Goal: Task Accomplishment & Management: Complete application form

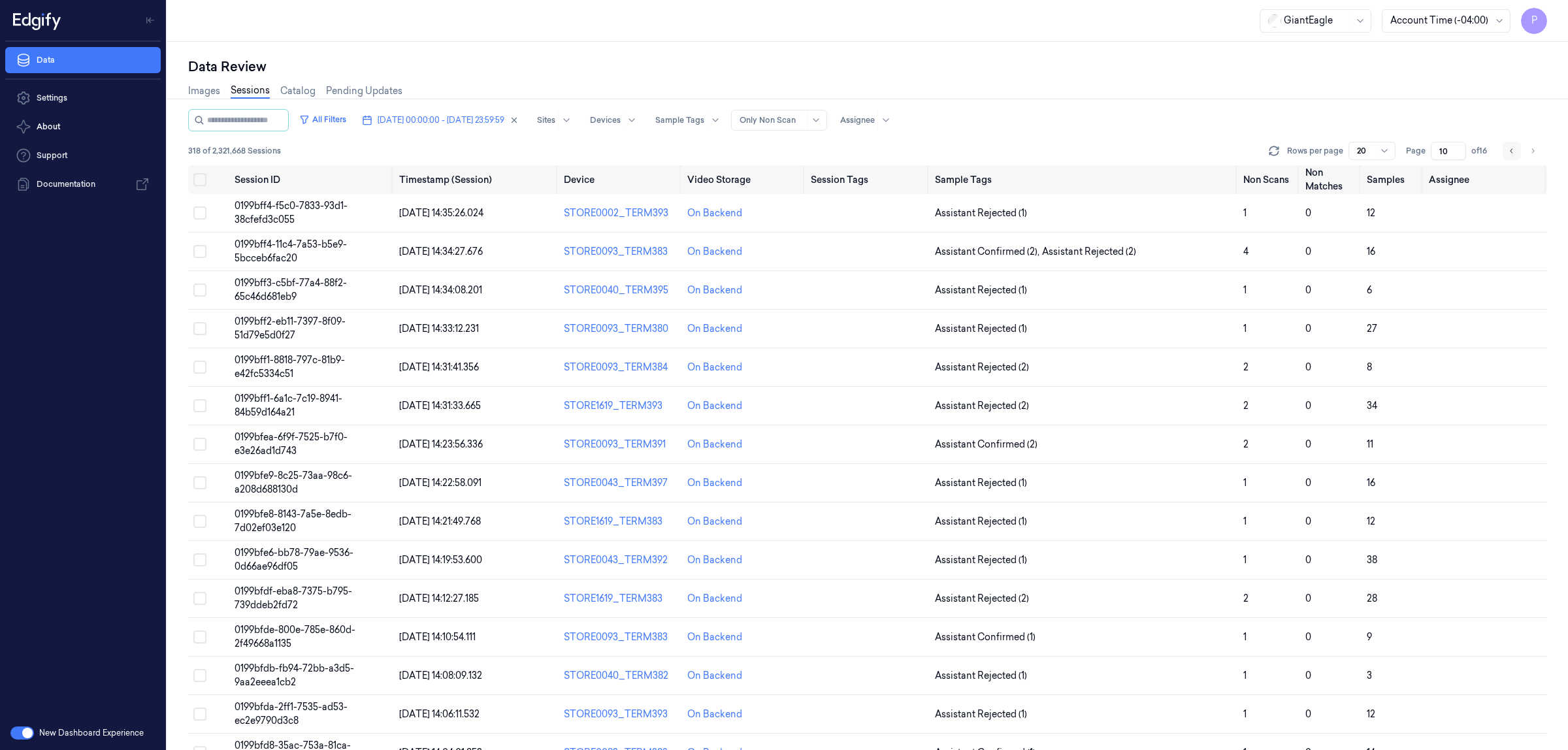
click at [1509, 151] on icon "Go to previous page" at bounding box center [1511, 151] width 8 height 10
click at [1508, 154] on icon "Go to previous page" at bounding box center [1511, 151] width 8 height 10
click at [1510, 151] on icon "Go to previous page" at bounding box center [1511, 151] width 8 height 10
click at [1510, 157] on button "Go to previous page" at bounding box center [1511, 151] width 18 height 18
click at [1510, 154] on icon "Go to previous page" at bounding box center [1511, 151] width 8 height 10
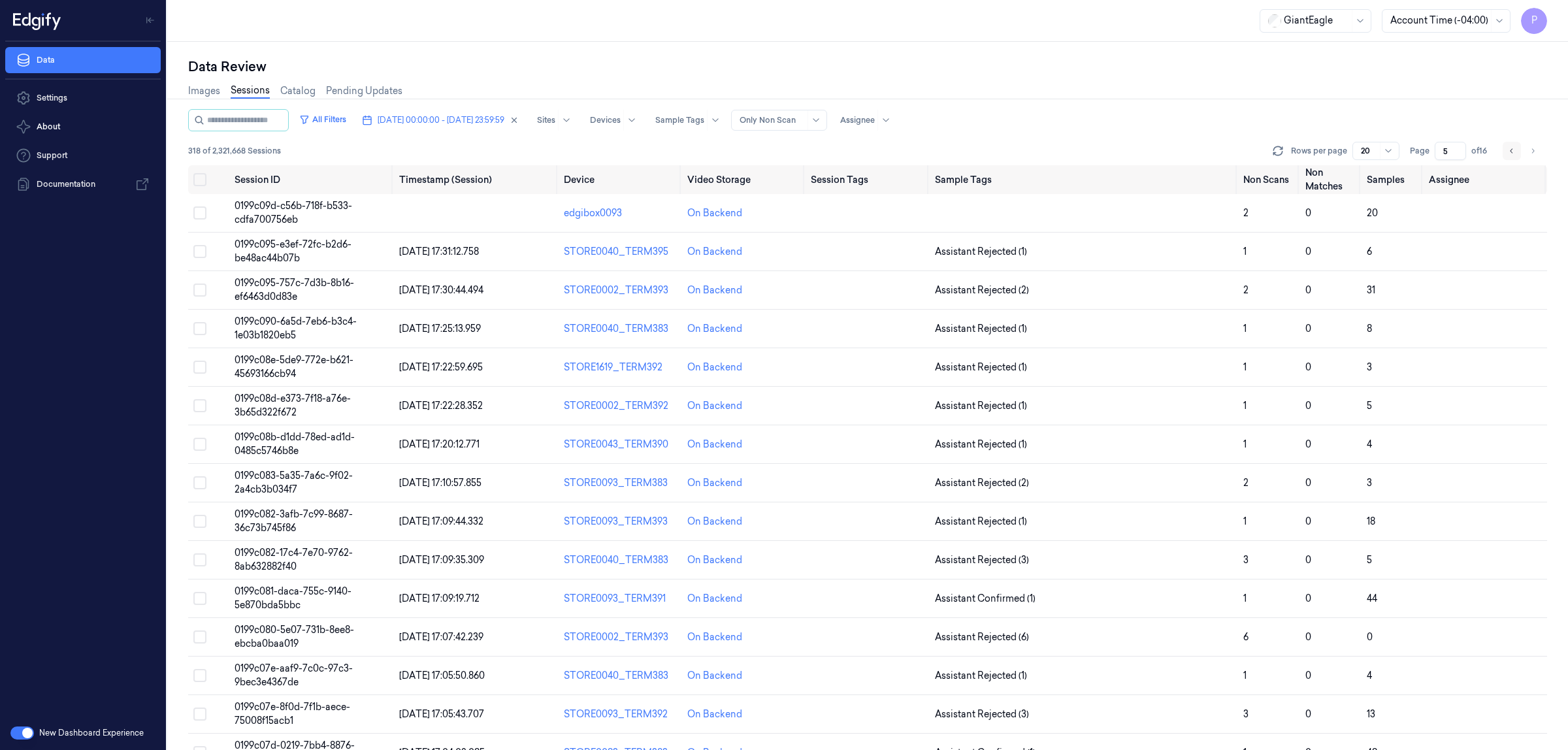
click at [1514, 148] on icon "Go to previous page" at bounding box center [1511, 151] width 8 height 10
drag, startPoint x: 1451, startPoint y: 151, endPoint x: 1441, endPoint y: 151, distance: 10.0
click at [1441, 151] on input "4" at bounding box center [1450, 151] width 31 height 18
type input "16"
click at [1161, 102] on div "Images Sessions Catalog Pending Updates" at bounding box center [867, 92] width 1359 height 34
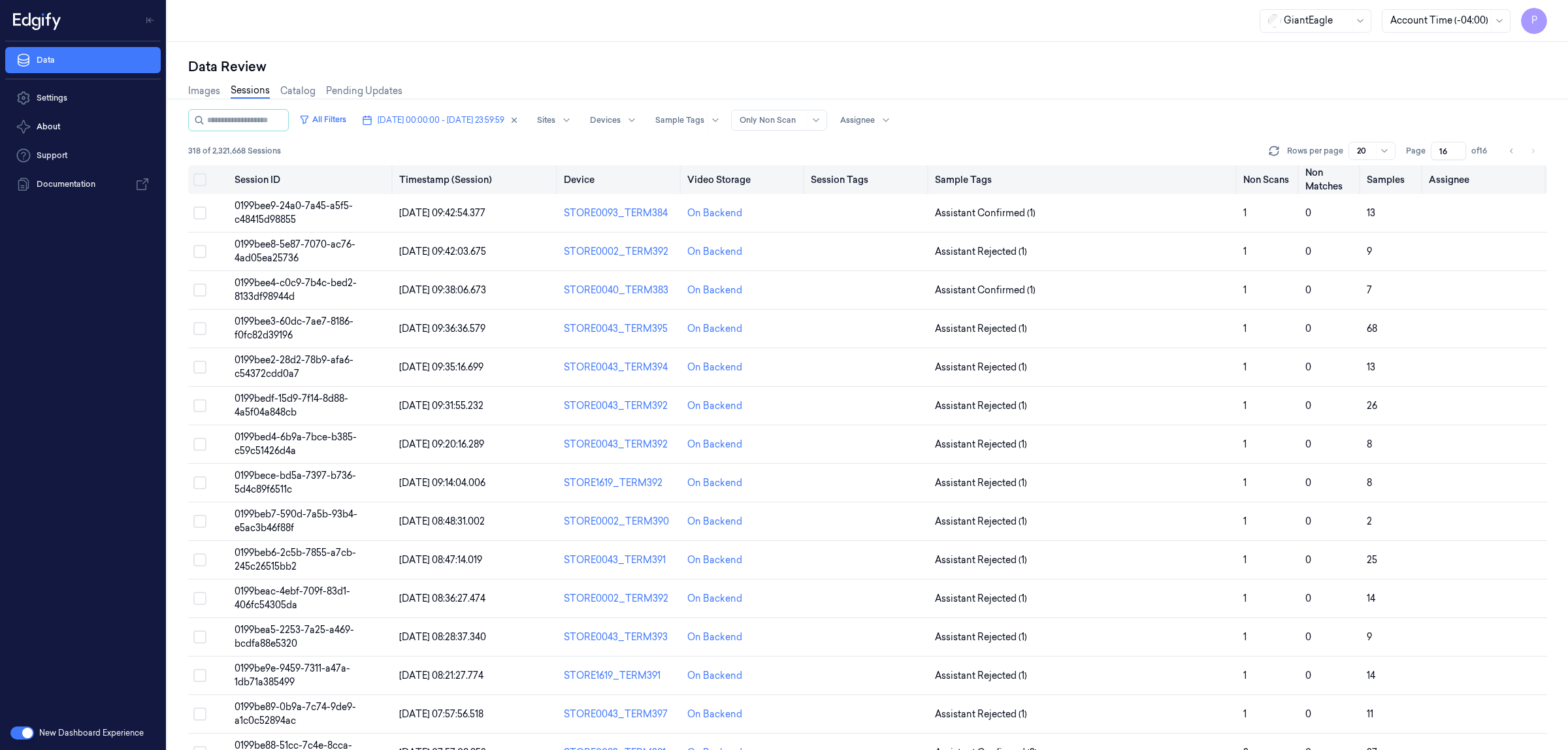
click at [198, 178] on button "Select all" at bounding box center [199, 179] width 13 height 13
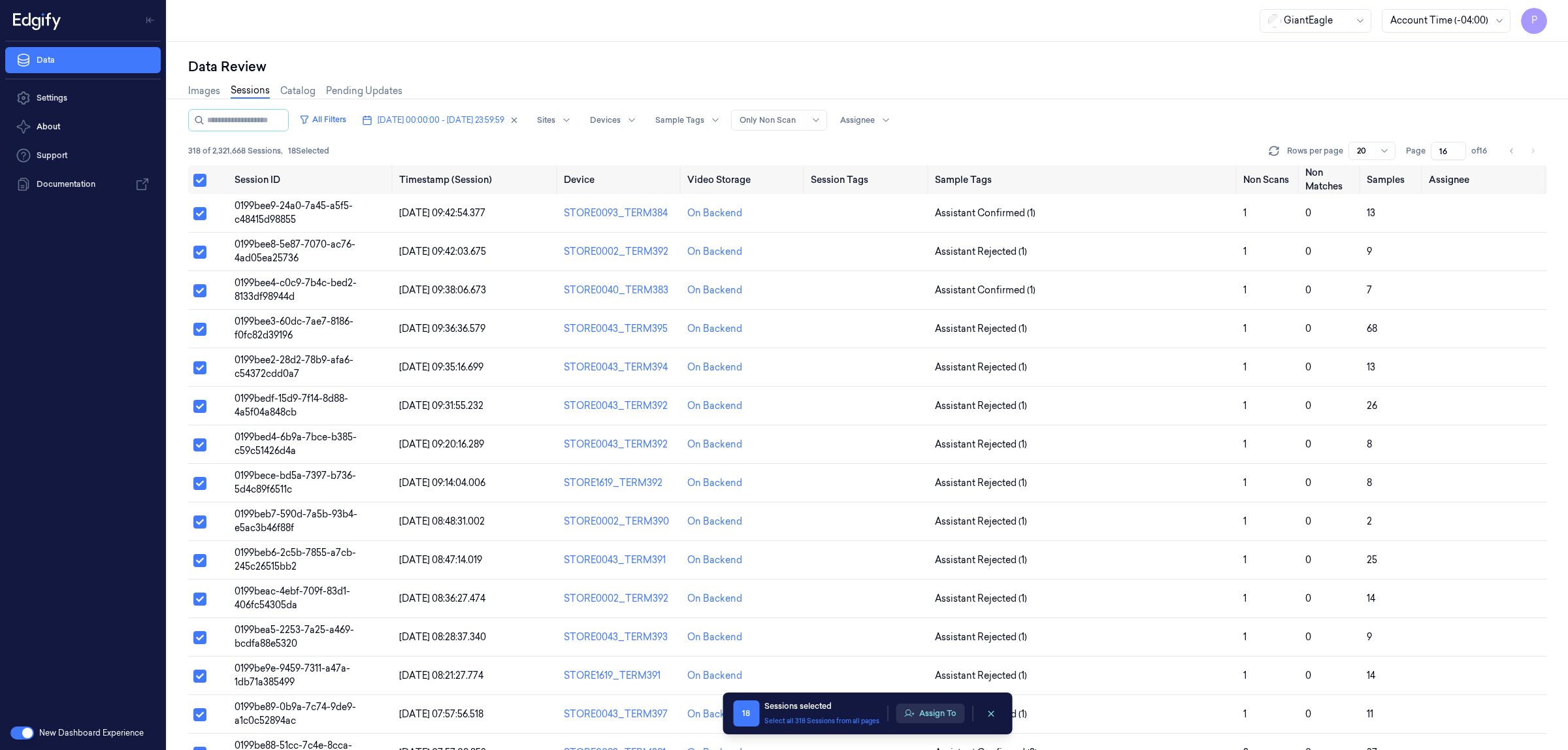
click at [936, 722] on button "Assign To" at bounding box center [930, 713] width 69 height 20
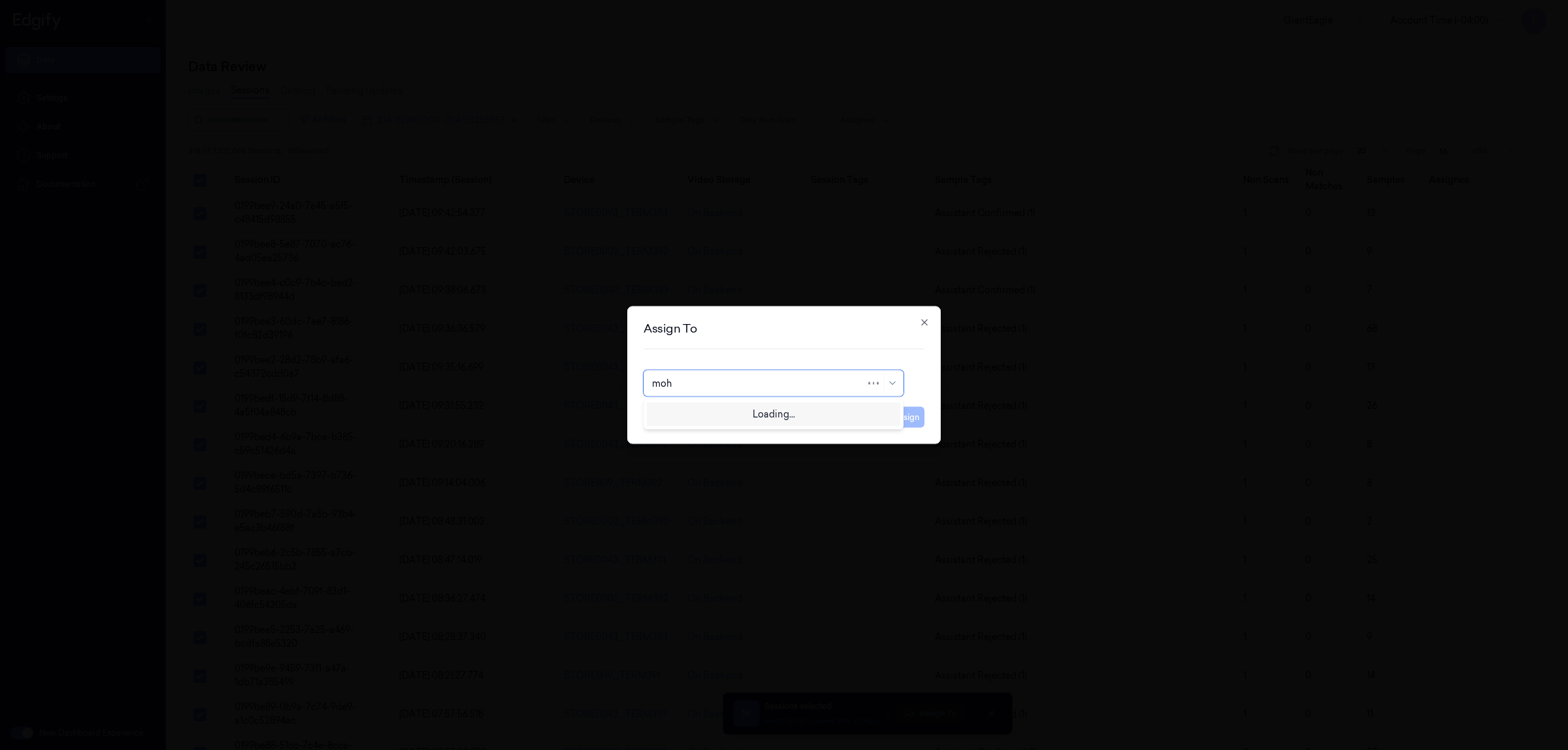
type input "moha"
click at [742, 415] on div "mohan kune" at bounding box center [773, 414] width 243 height 14
click at [918, 421] on button "Assign" at bounding box center [907, 417] width 36 height 21
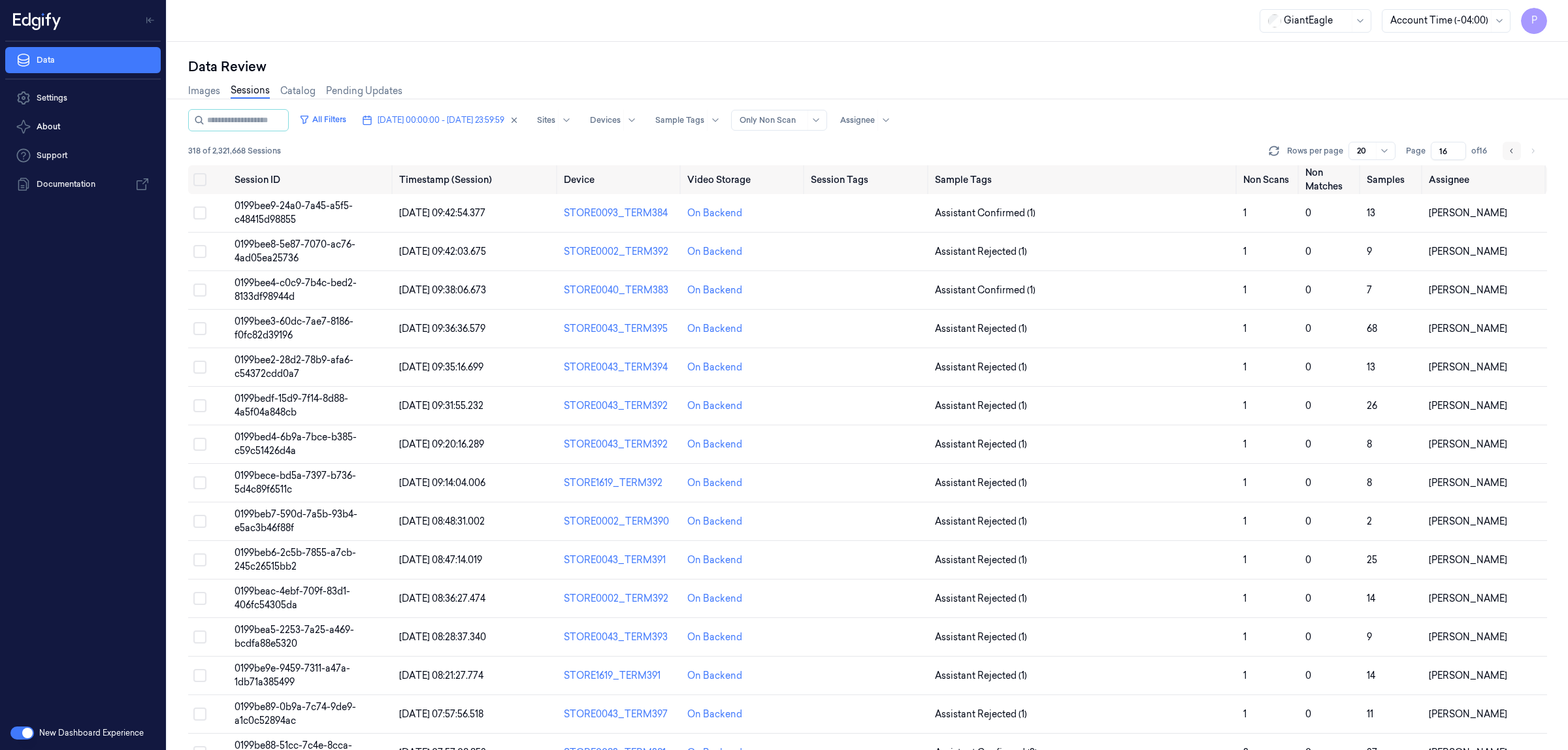
click at [1507, 144] on button "Go to previous page" at bounding box center [1511, 151] width 18 height 18
type input "15"
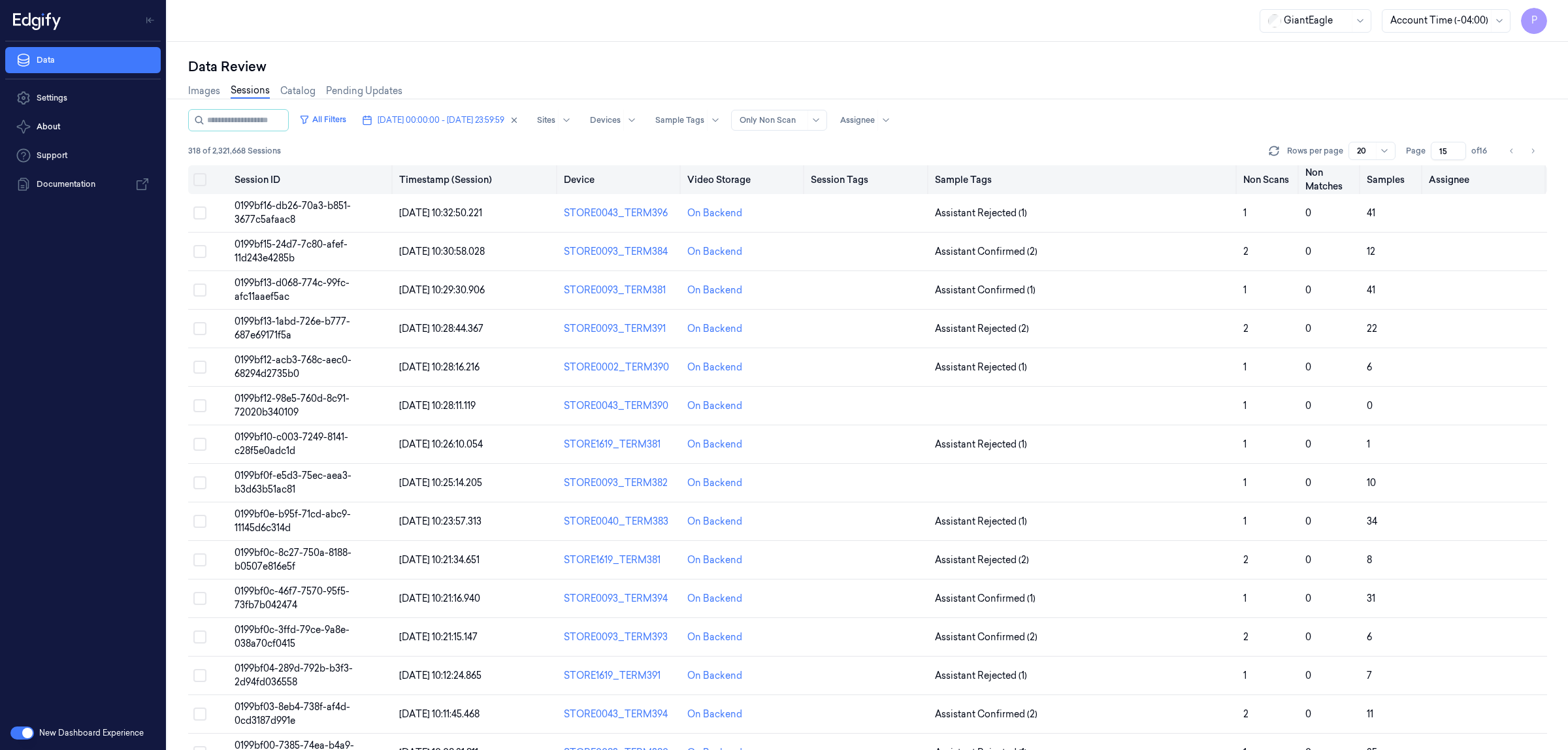
click at [203, 178] on button "Select all" at bounding box center [199, 179] width 13 height 13
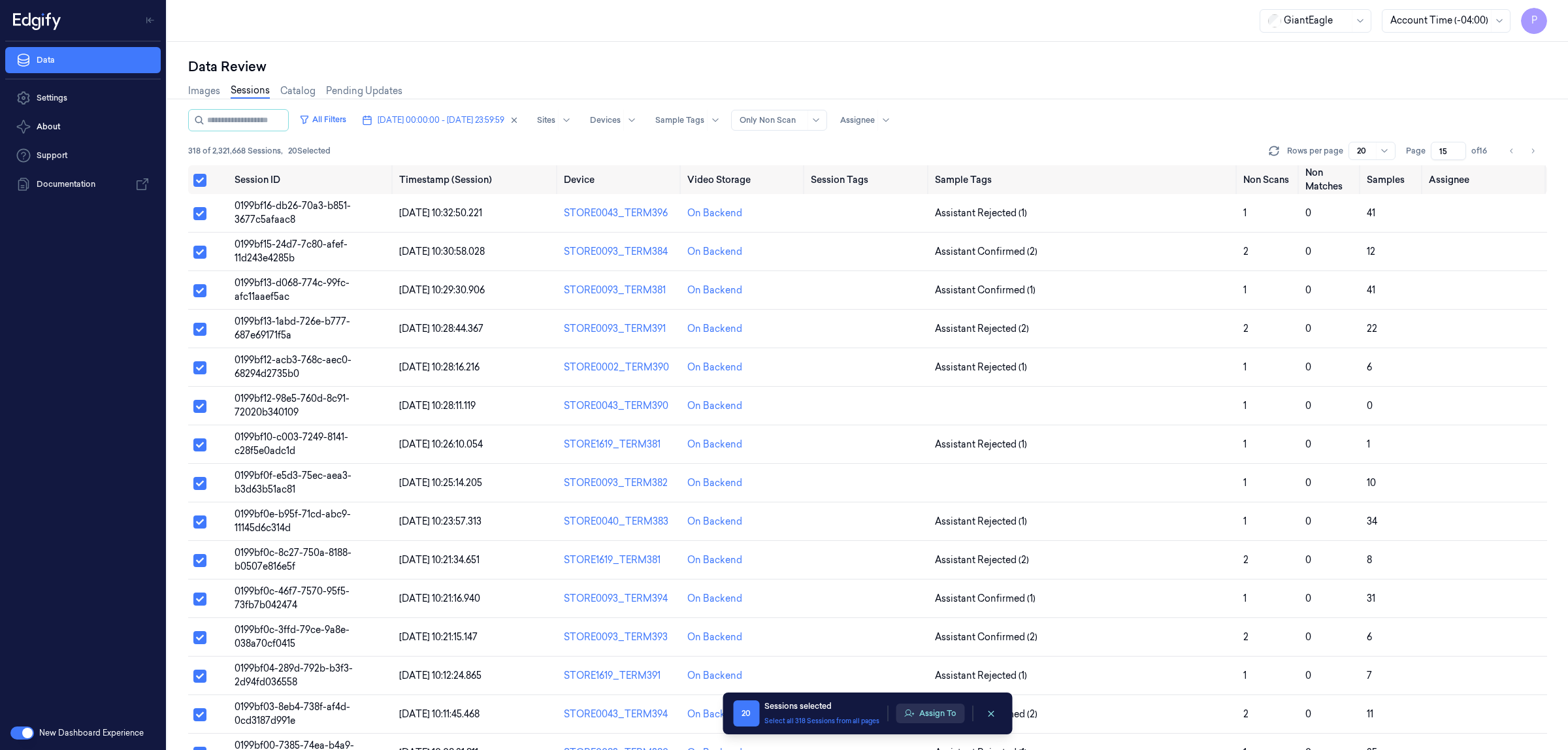
click at [944, 716] on button "Assign To" at bounding box center [930, 713] width 69 height 20
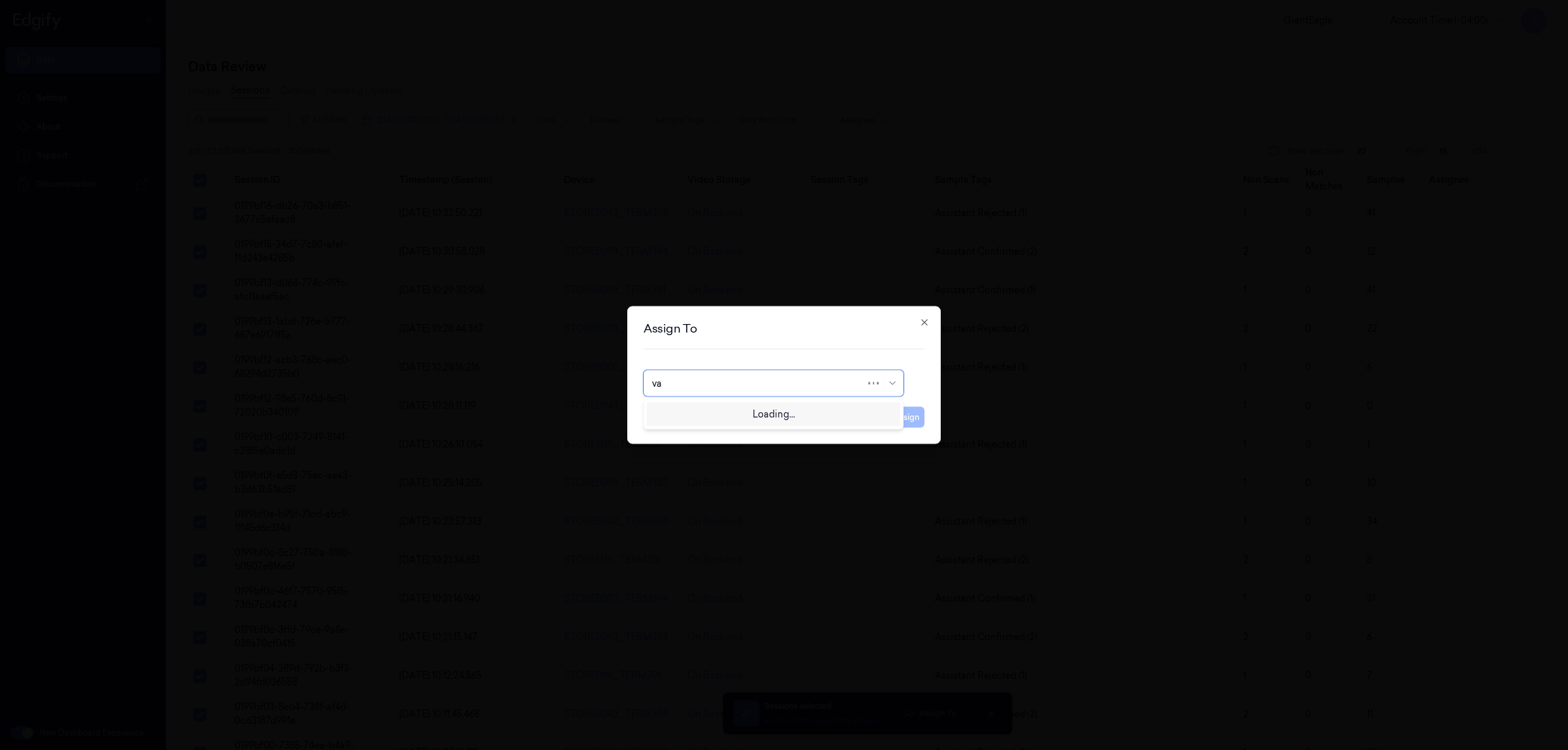
type input "var"
click at [693, 437] on div "varsha g" at bounding box center [773, 435] width 243 height 14
click at [900, 421] on button "Assign" at bounding box center [907, 417] width 36 height 21
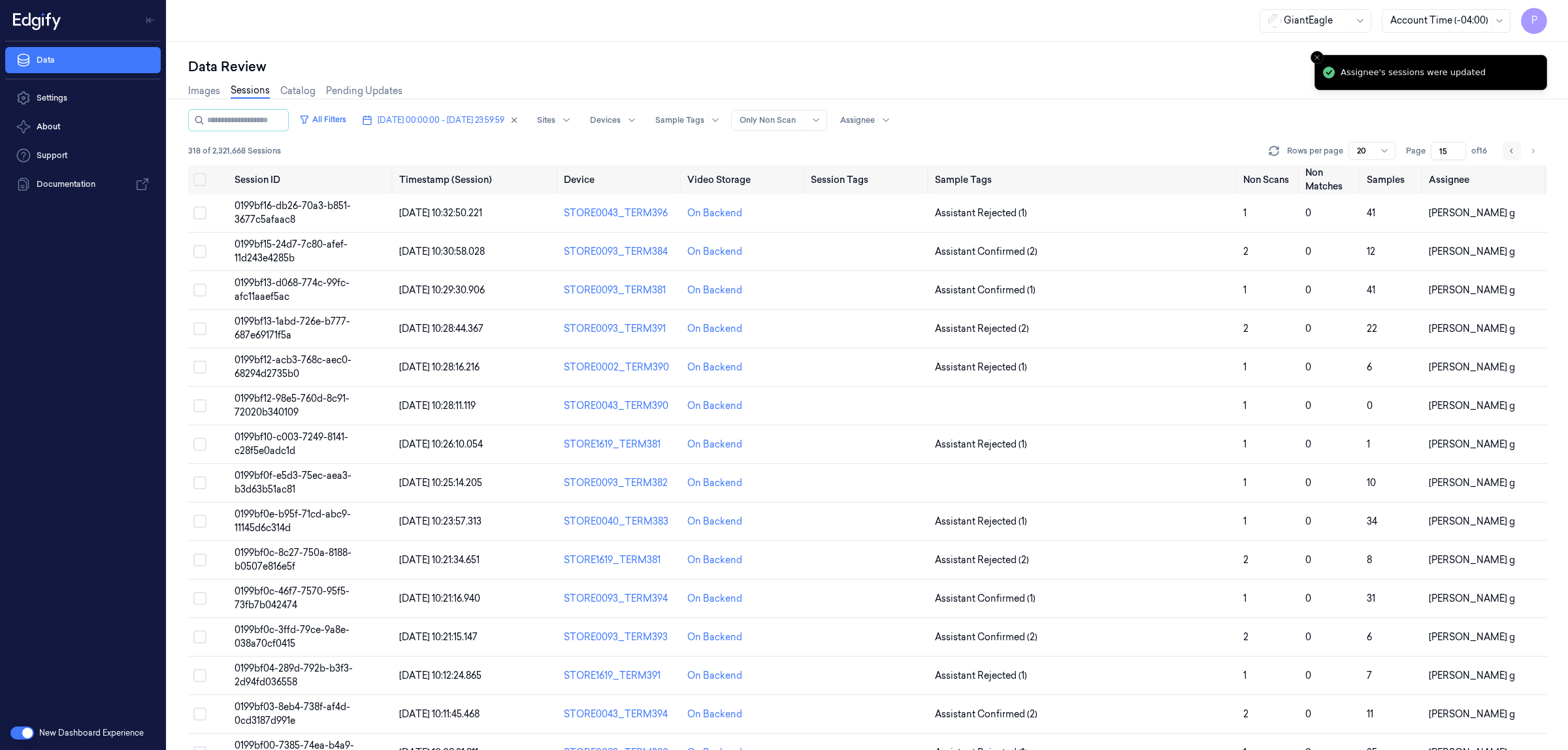
click at [1506, 149] on button "Go to previous page" at bounding box center [1511, 151] width 18 height 18
type input "14"
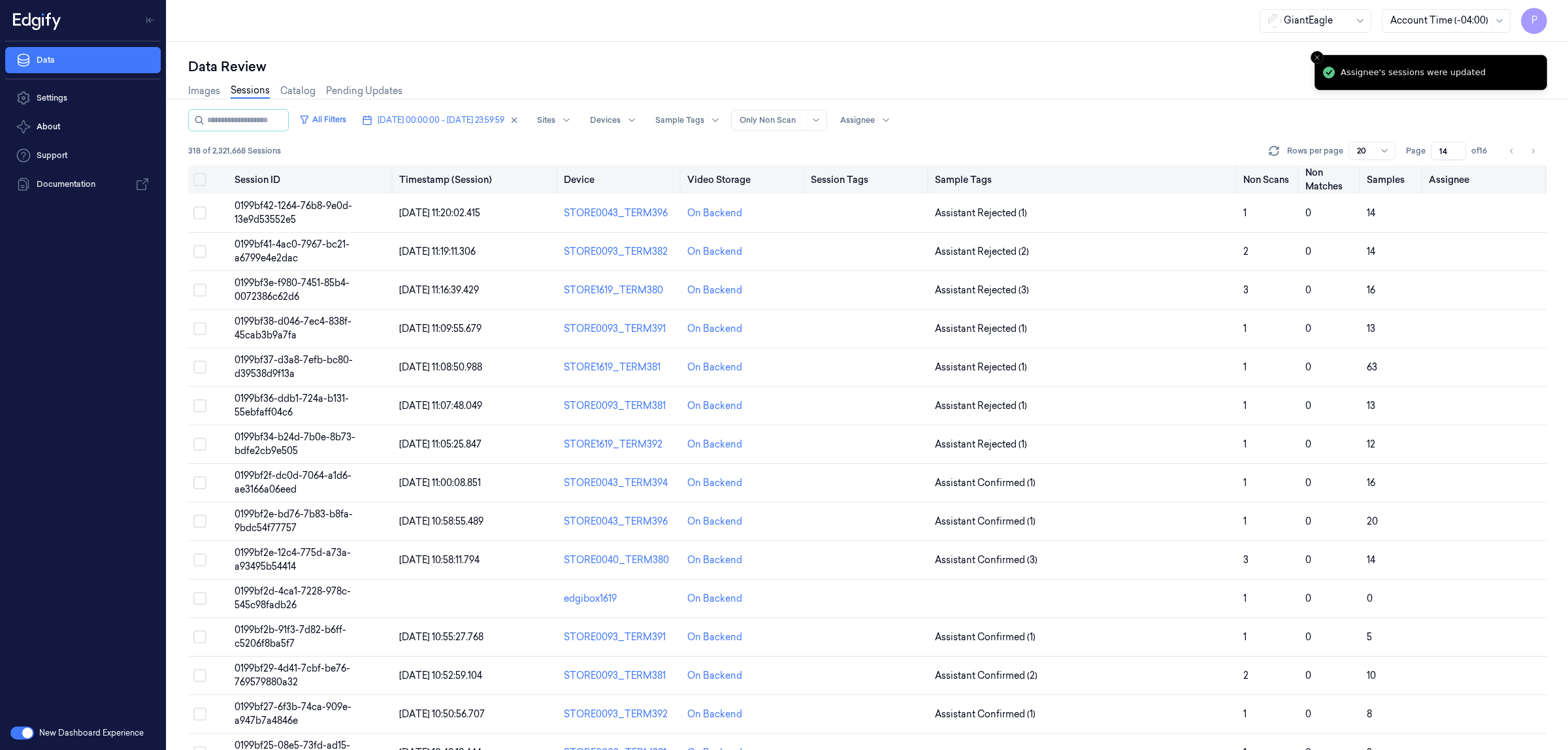
click at [200, 178] on button "Select all" at bounding box center [199, 179] width 13 height 13
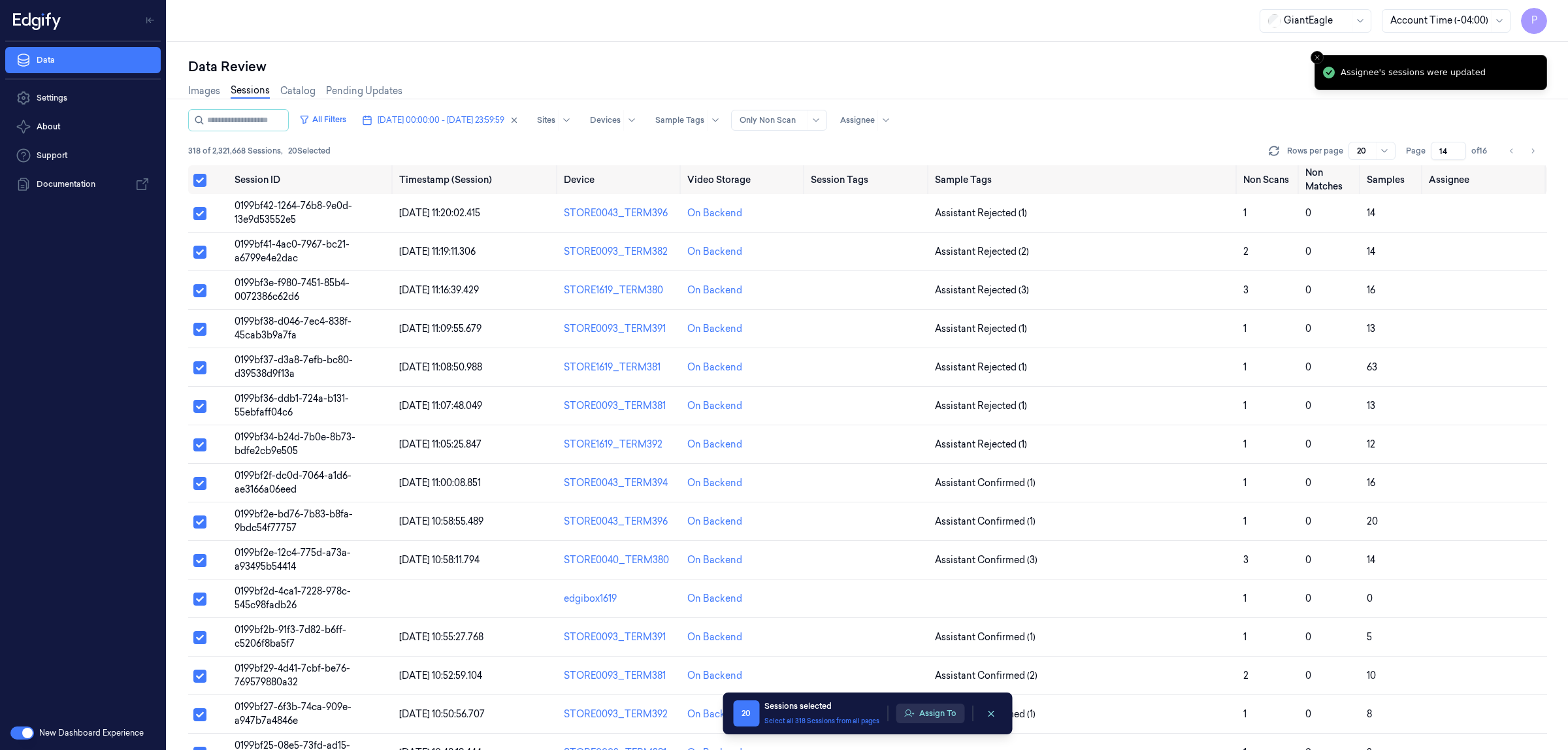
click at [932, 713] on button "Assign To" at bounding box center [930, 713] width 69 height 20
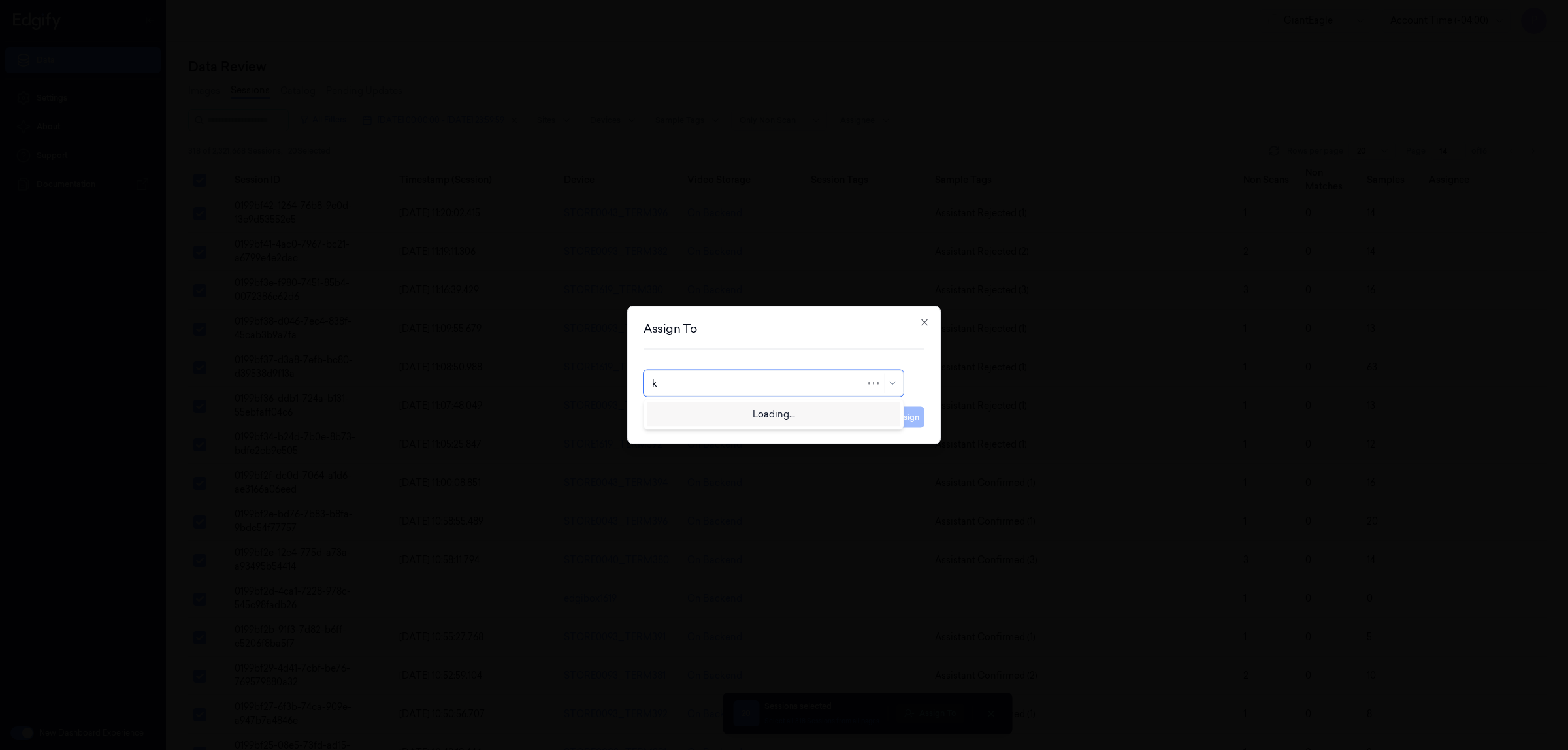
type input "ko"
click at [751, 420] on div "korisetty prem" at bounding box center [773, 414] width 243 height 14
click at [902, 421] on button "Assign" at bounding box center [907, 417] width 36 height 21
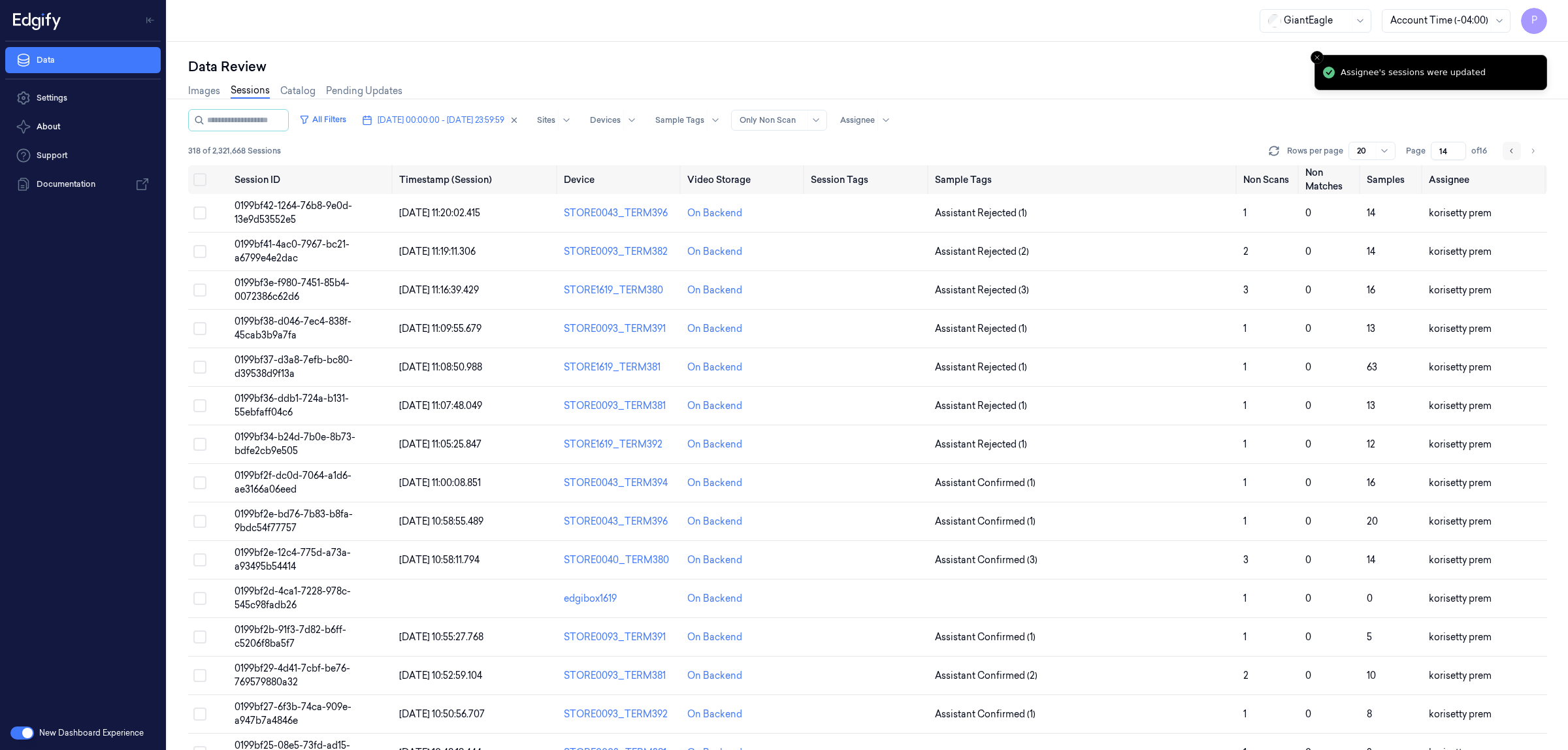
click at [1504, 151] on button "Go to previous page" at bounding box center [1511, 151] width 18 height 18
type input "13"
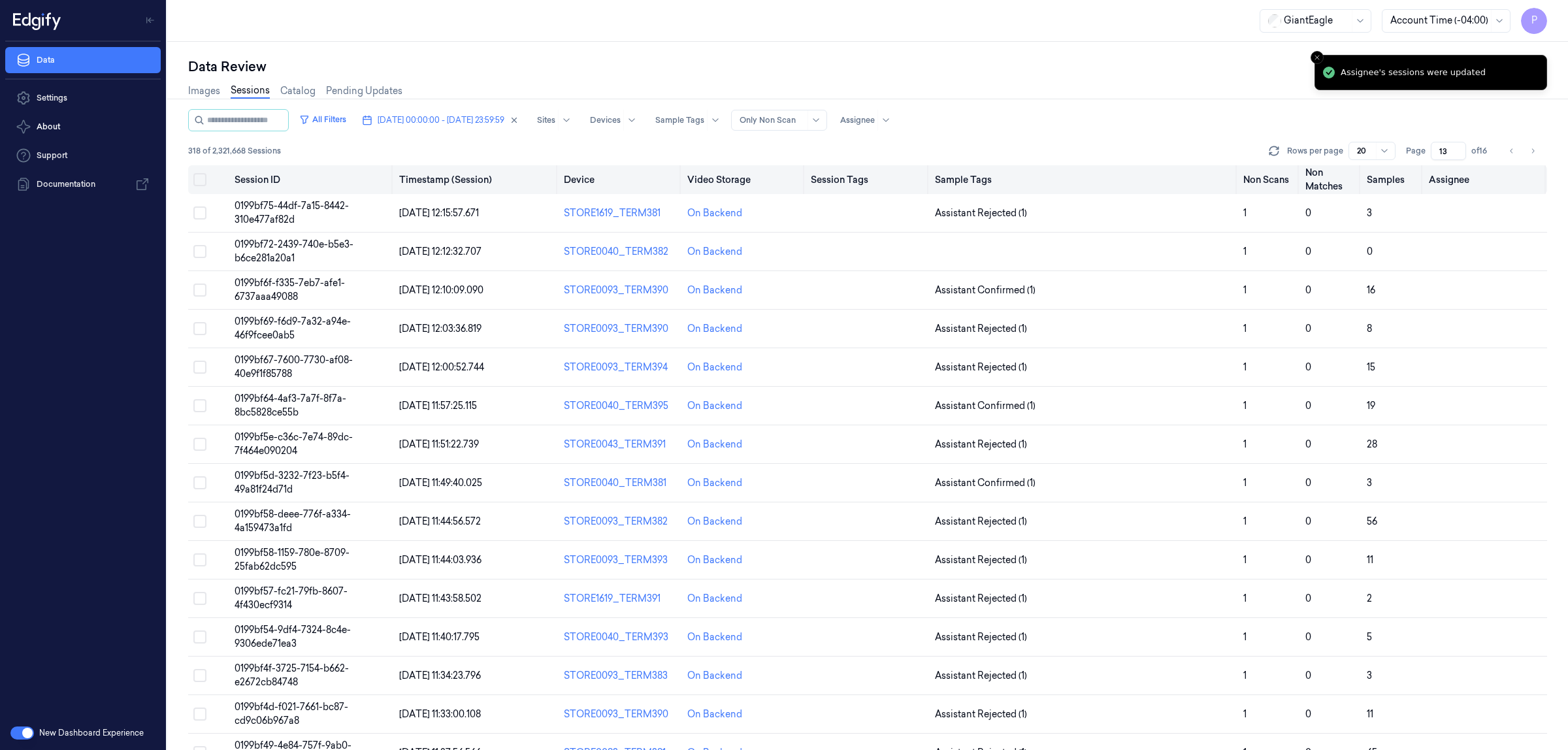
click at [198, 180] on button "Select all" at bounding box center [199, 179] width 13 height 13
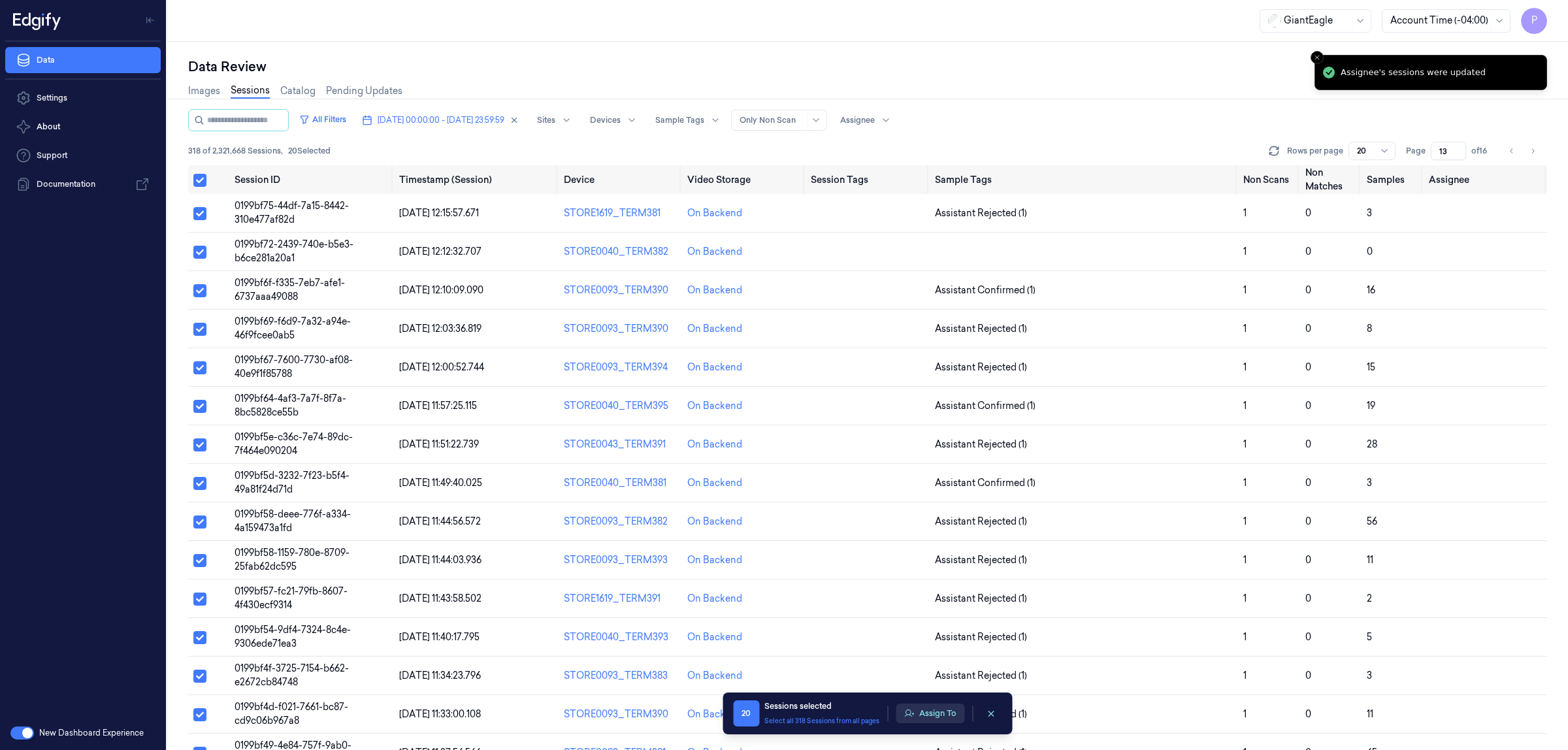
click at [923, 714] on button "Assign To" at bounding box center [930, 713] width 69 height 20
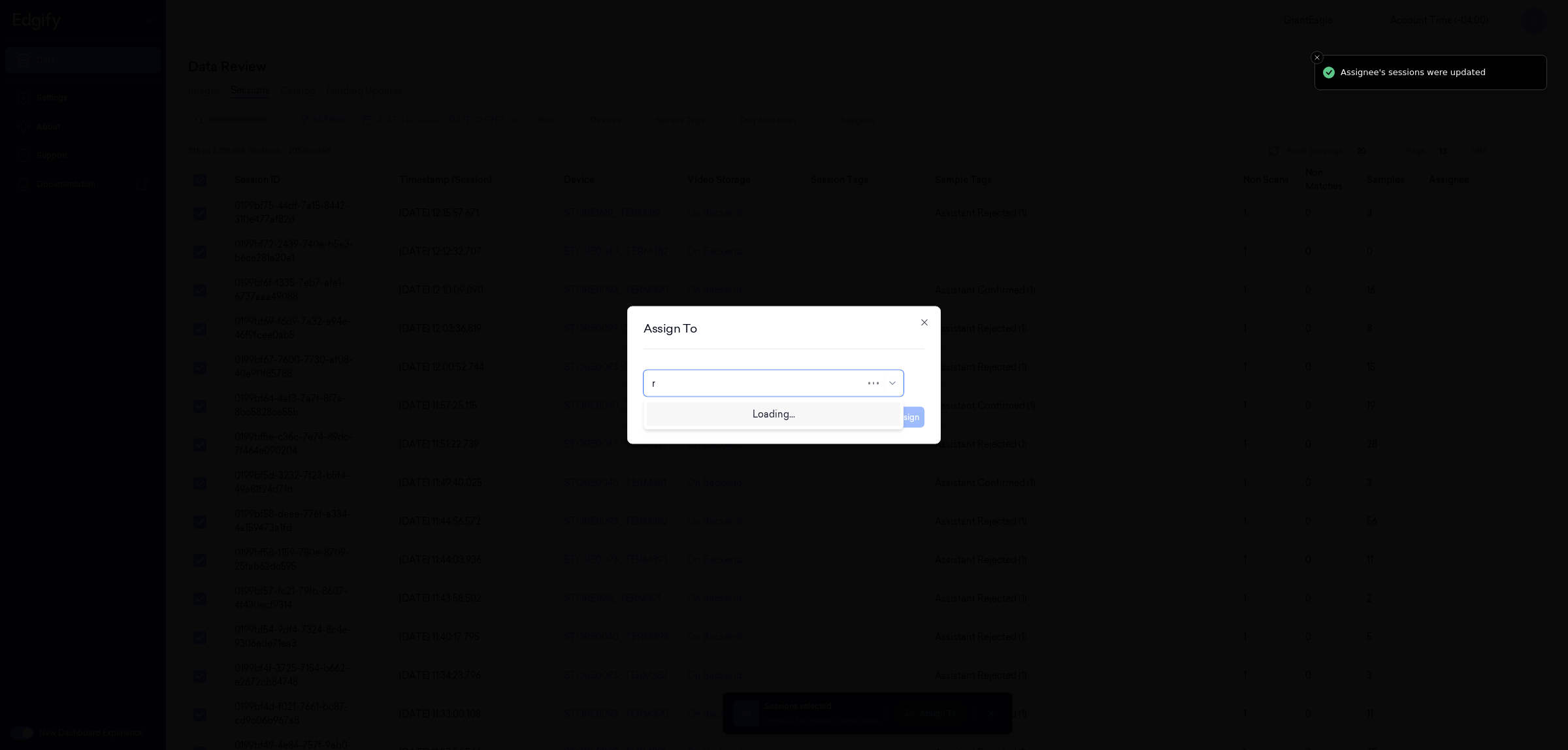
type input "ru"
click at [731, 420] on div "rupa b" at bounding box center [773, 414] width 243 height 14
click at [918, 410] on button "Assign" at bounding box center [907, 417] width 36 height 21
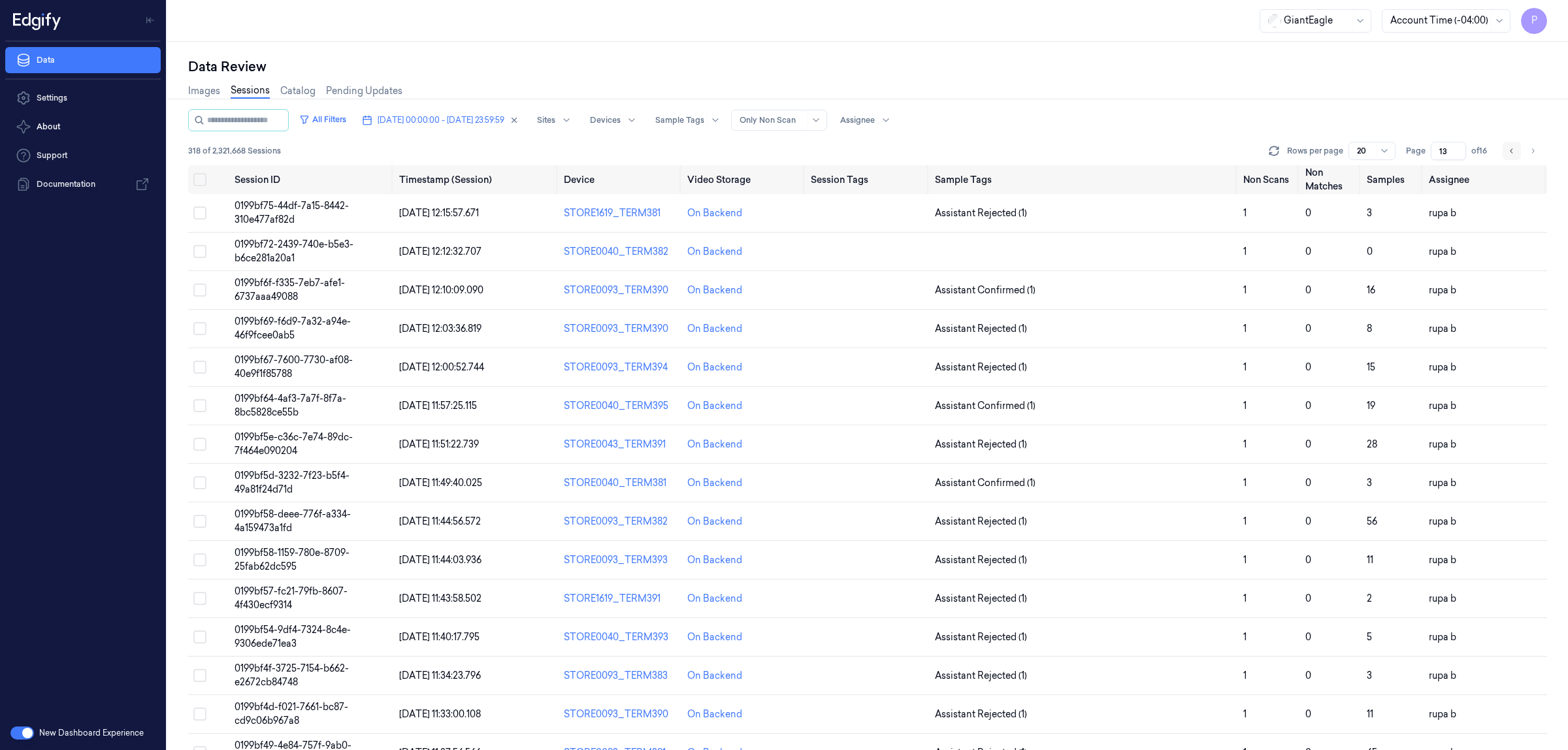
click at [1514, 151] on icon "Go to previous page" at bounding box center [1511, 151] width 8 height 10
type input "12"
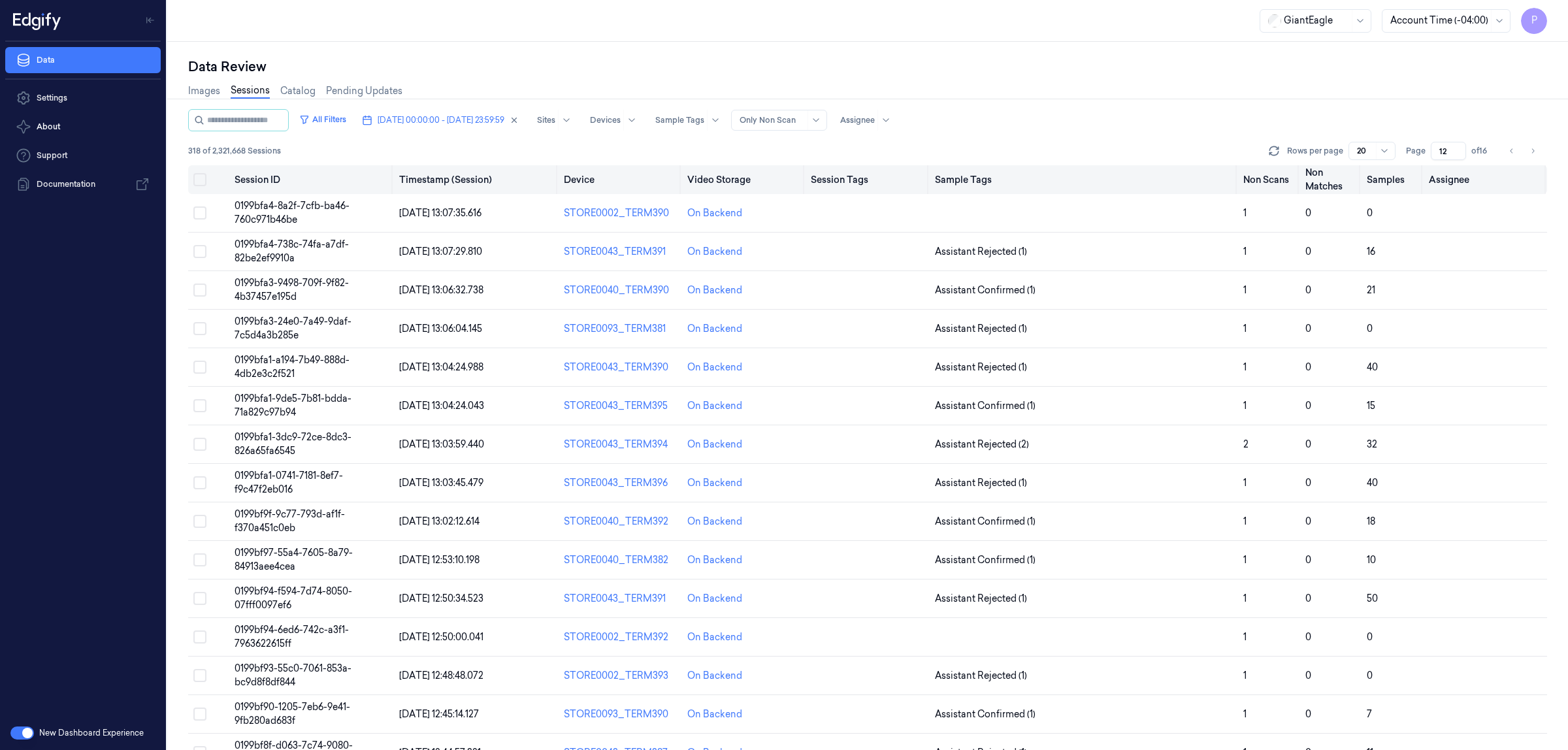
click at [200, 176] on button "Select all" at bounding box center [199, 179] width 13 height 13
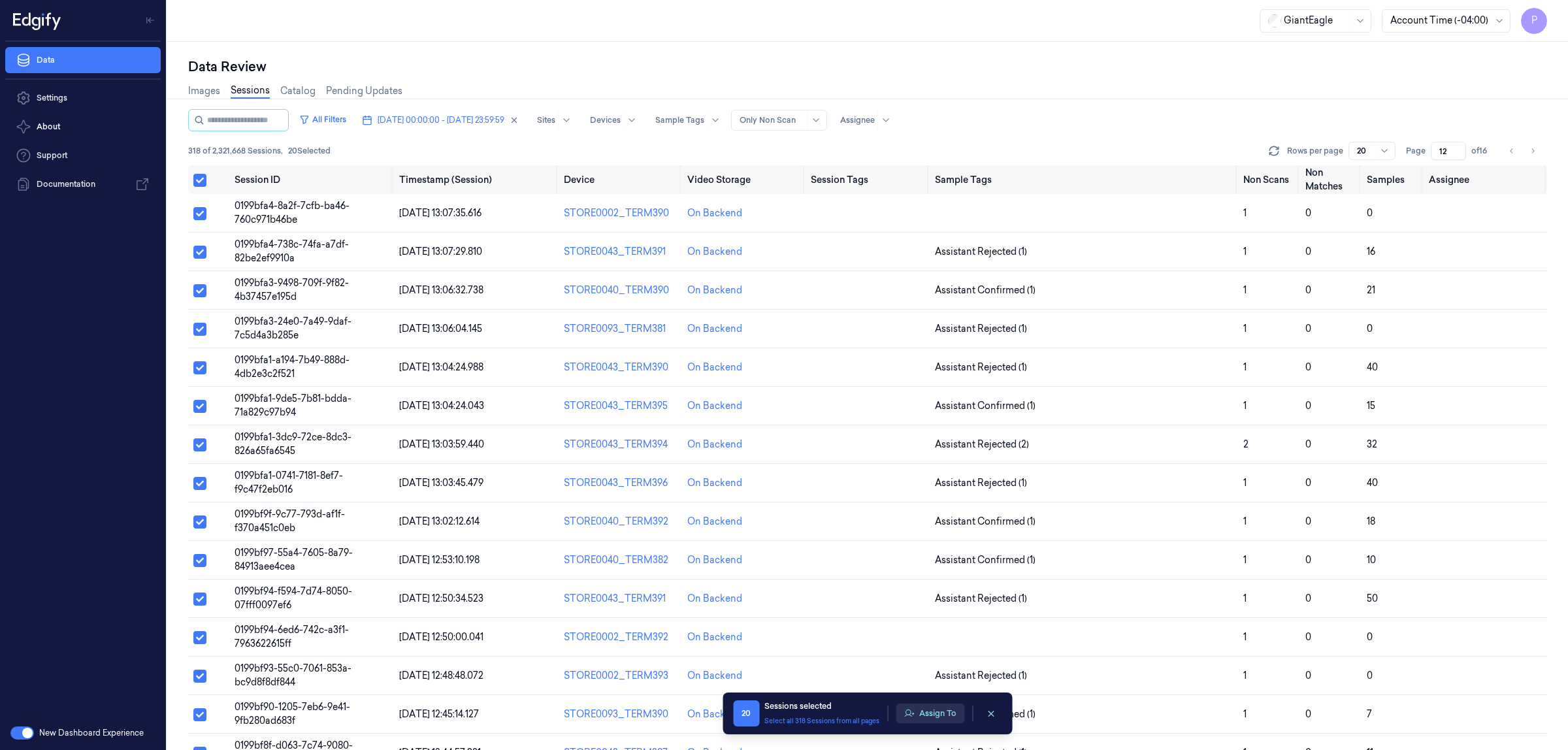
click at [946, 719] on button "Assign To" at bounding box center [930, 713] width 69 height 20
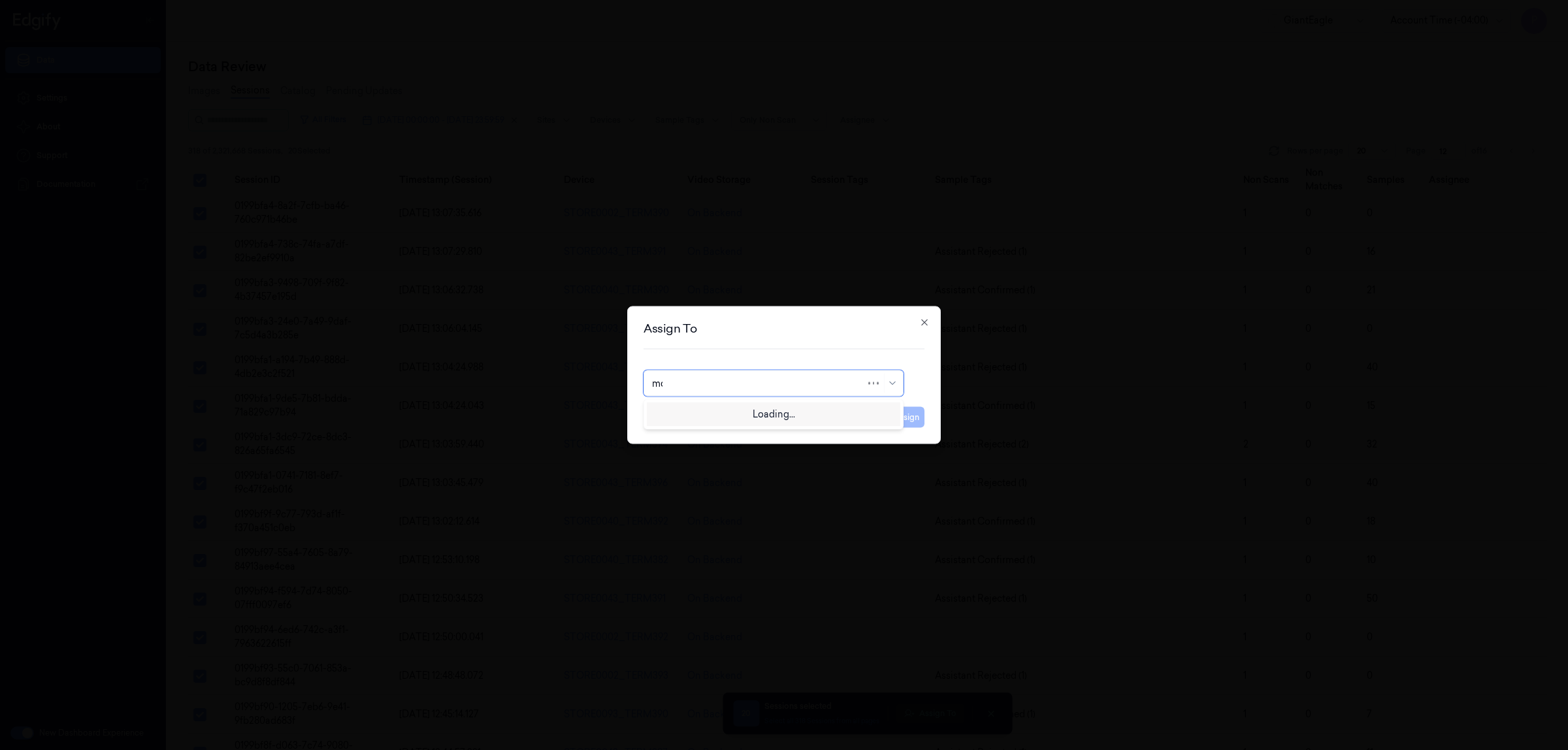
type input "moh"
click at [744, 410] on div "mohan kune" at bounding box center [773, 414] width 243 height 14
click at [899, 421] on button "Assign" at bounding box center [907, 417] width 36 height 21
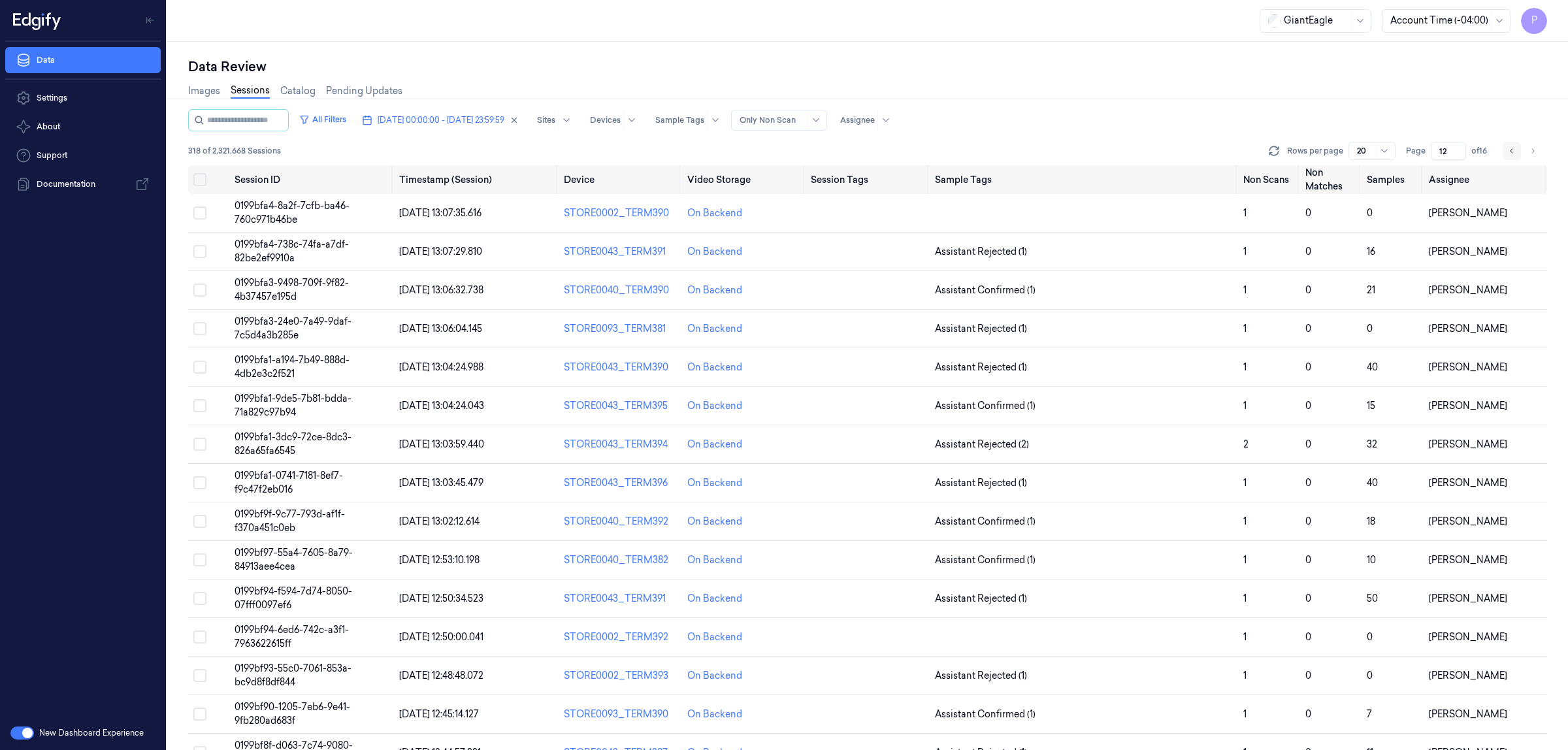
click at [1509, 154] on icon "Go to previous page" at bounding box center [1511, 151] width 8 height 10
type input "11"
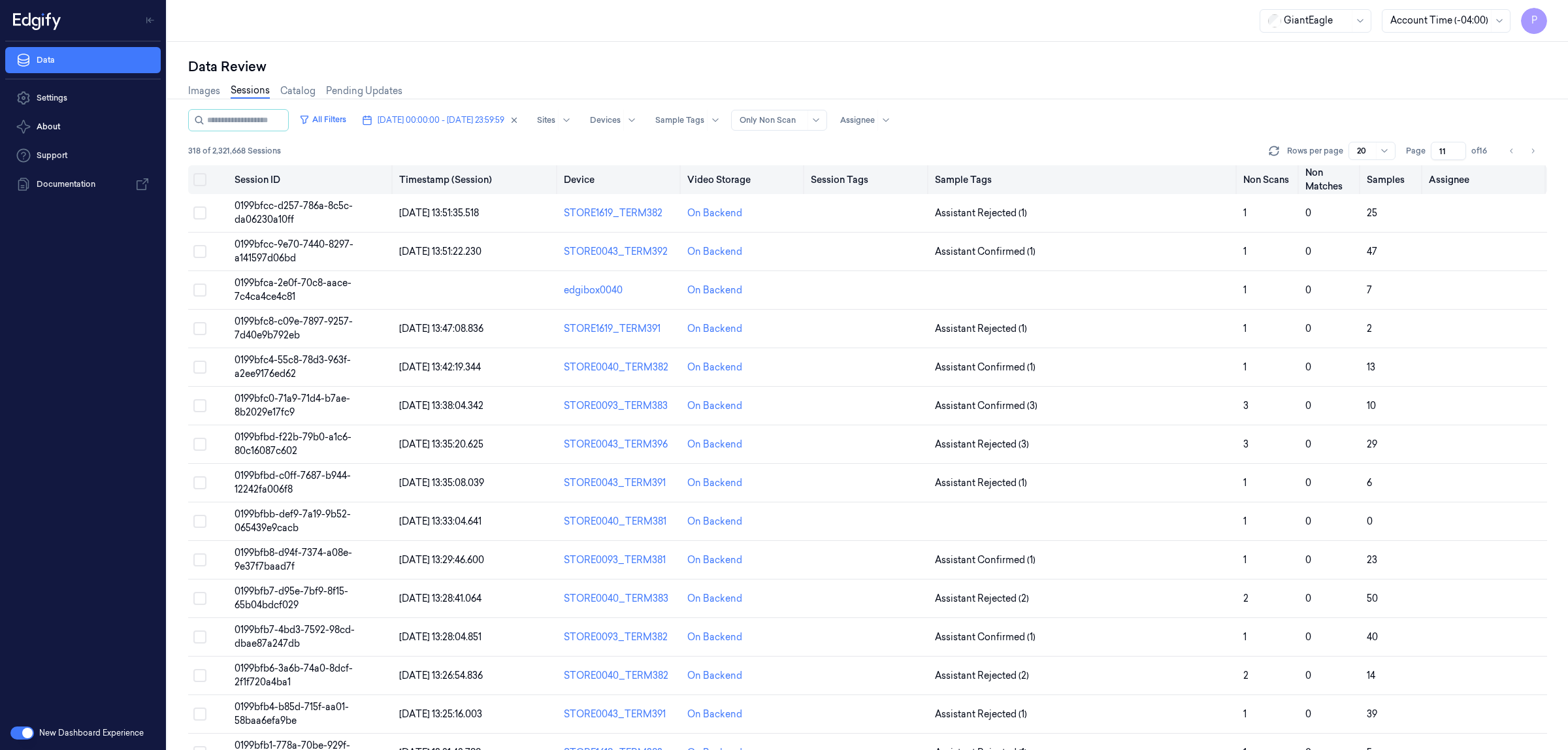
click at [196, 181] on button "Select all" at bounding box center [199, 179] width 13 height 13
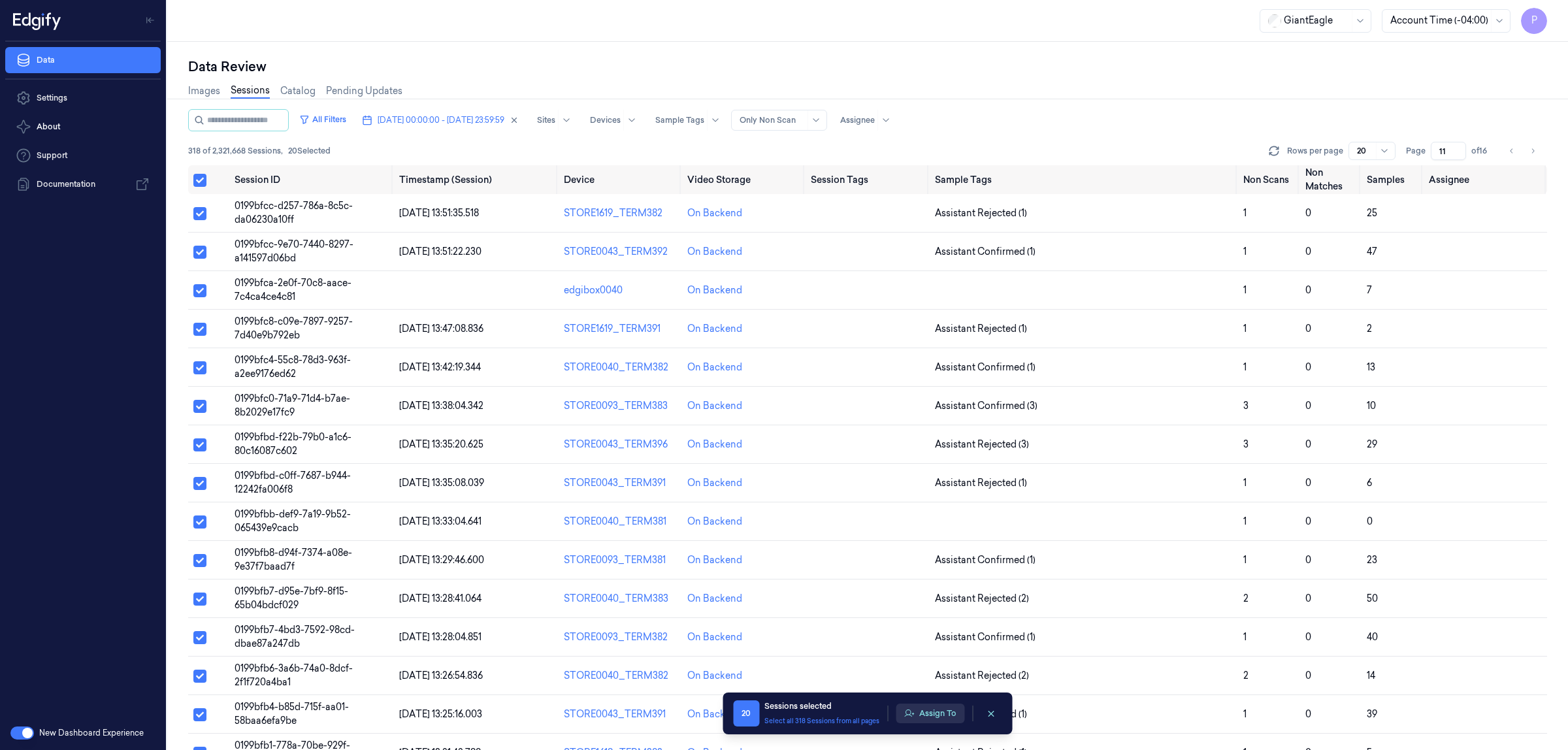
click at [919, 711] on button "Assign To" at bounding box center [930, 713] width 69 height 20
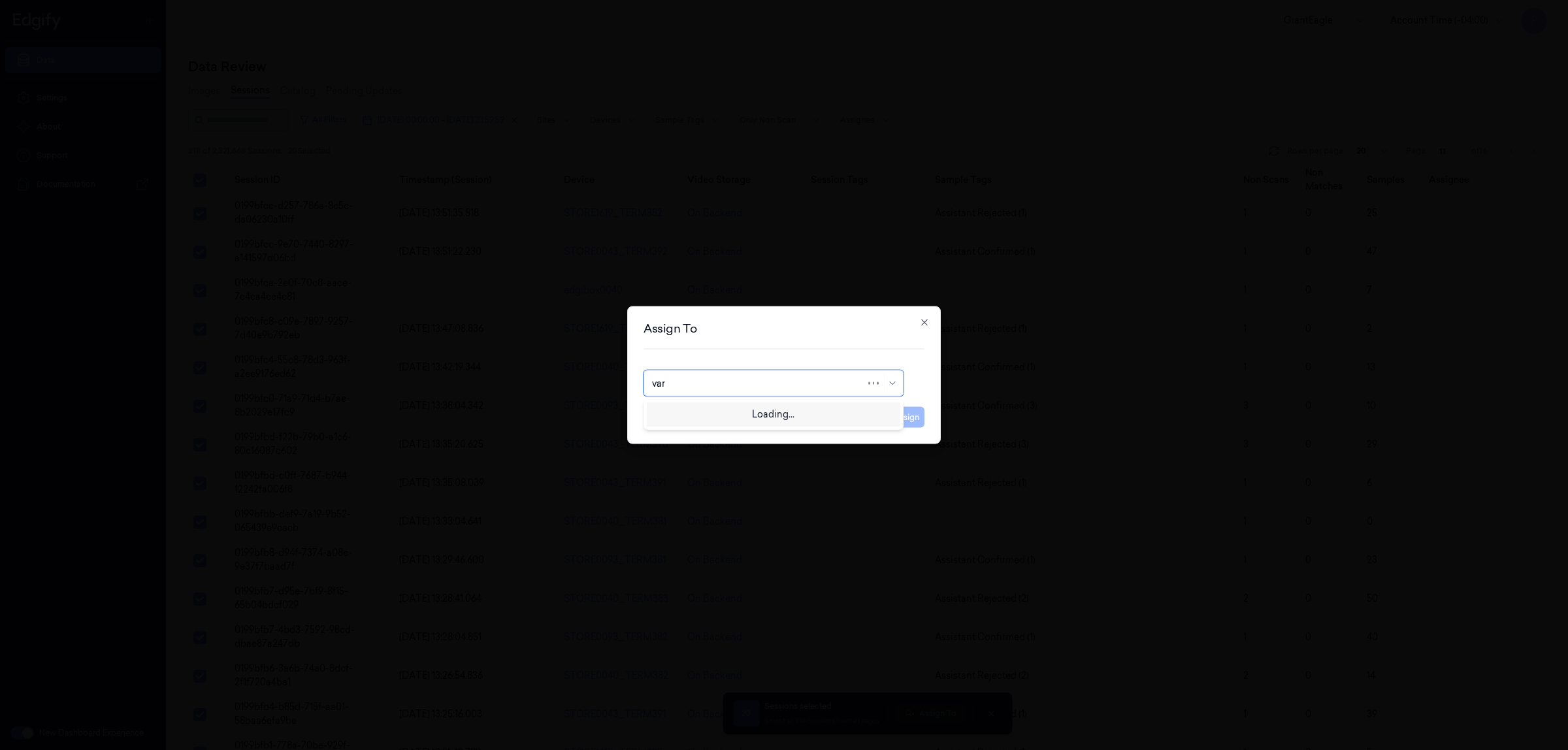
type input "vars"
drag, startPoint x: 701, startPoint y: 438, endPoint x: 882, endPoint y: 440, distance: 181.0
click at [701, 438] on div "varsha g" at bounding box center [773, 435] width 243 height 14
click at [906, 420] on button "Assign" at bounding box center [907, 417] width 36 height 21
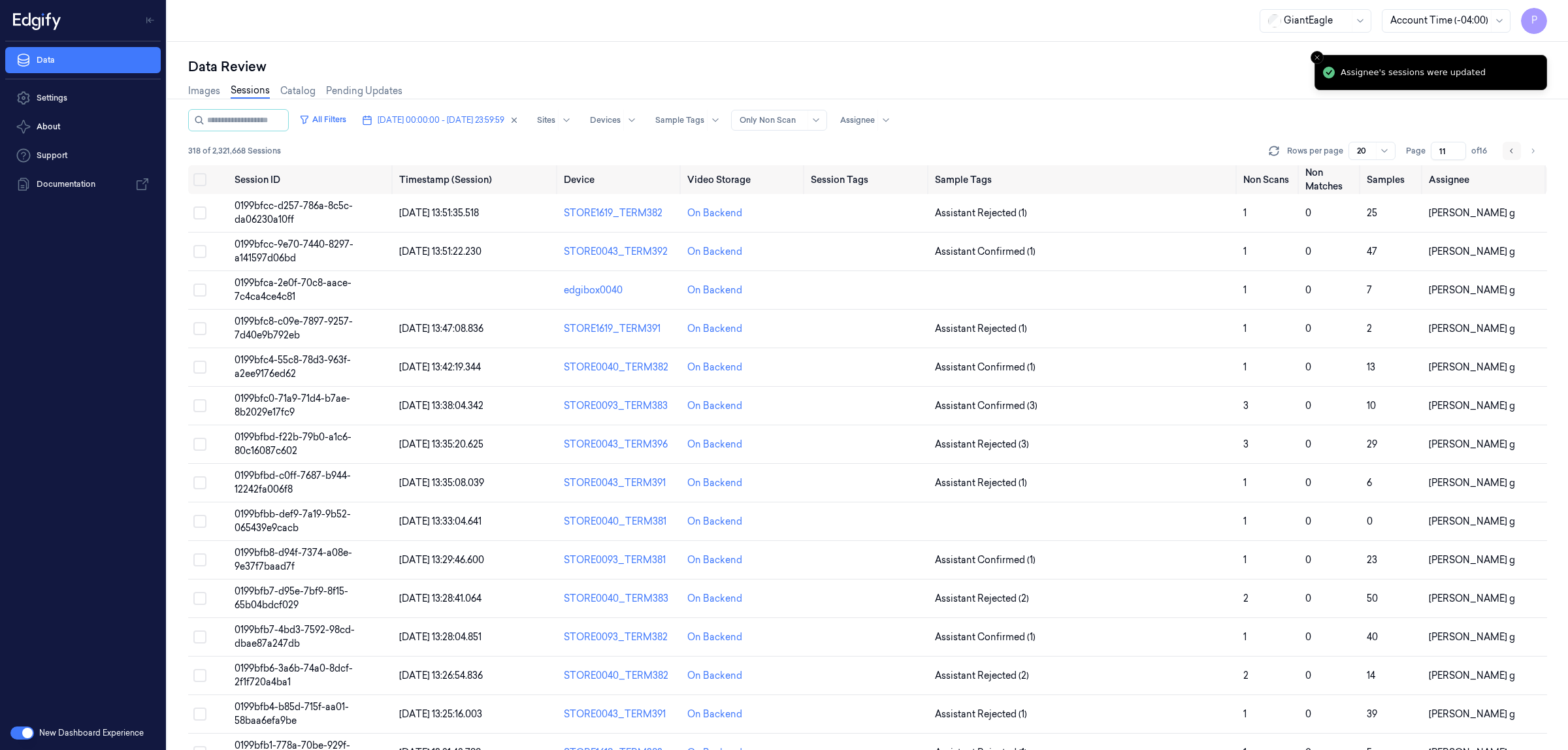
click at [1509, 151] on icon "Go to previous page" at bounding box center [1511, 151] width 8 height 10
type input "10"
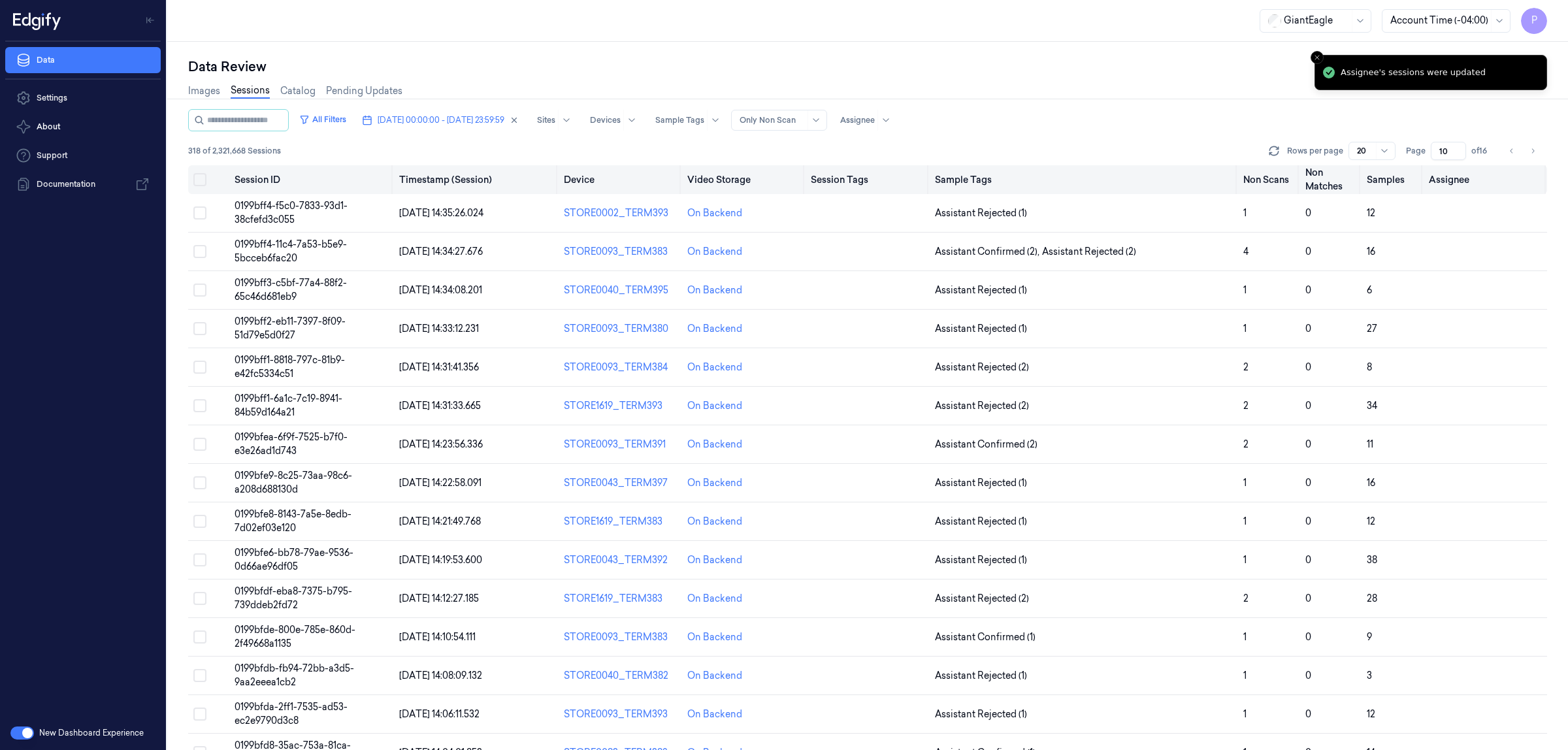
click at [200, 178] on button "Select all" at bounding box center [199, 179] width 13 height 13
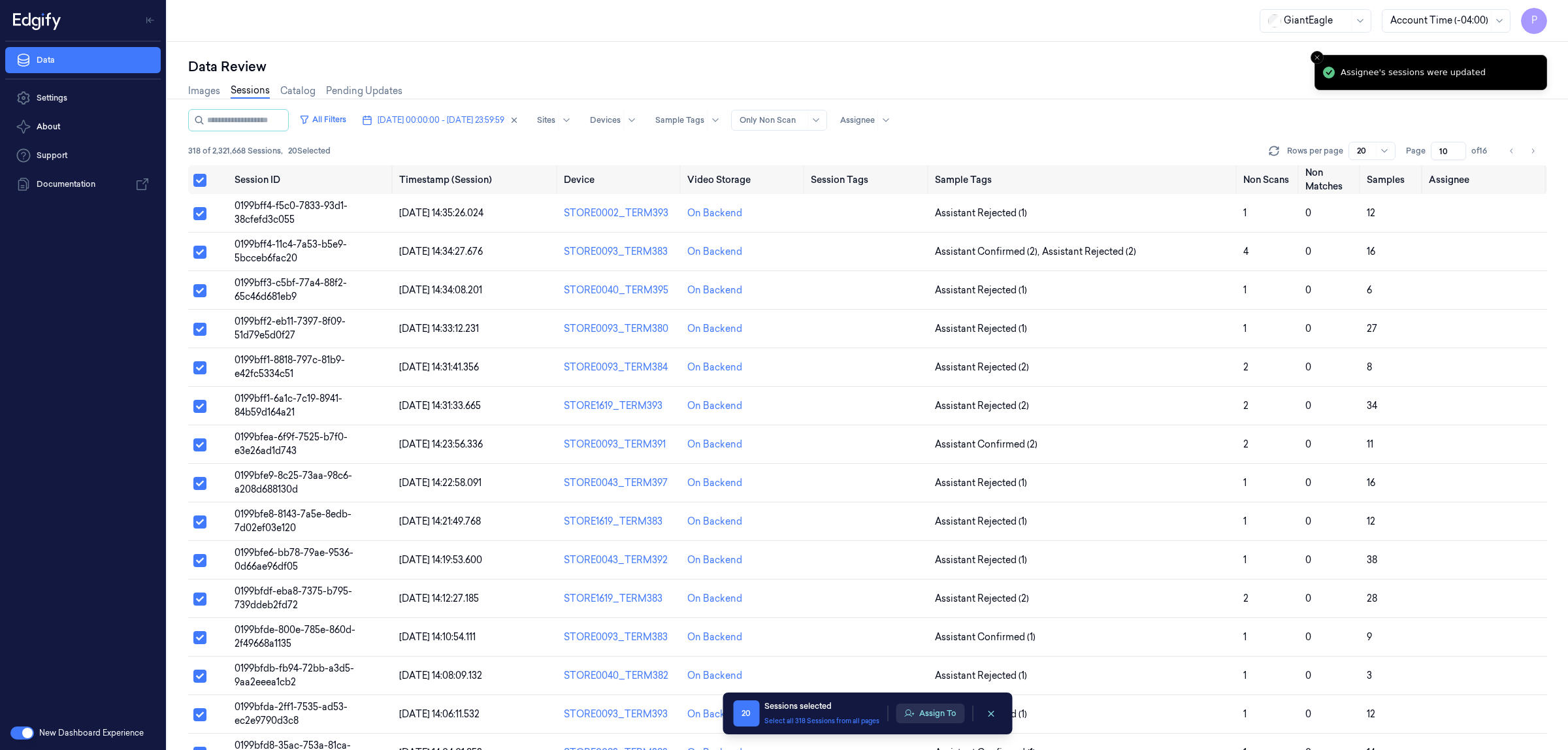
click at [919, 714] on button "Assign To" at bounding box center [930, 713] width 69 height 20
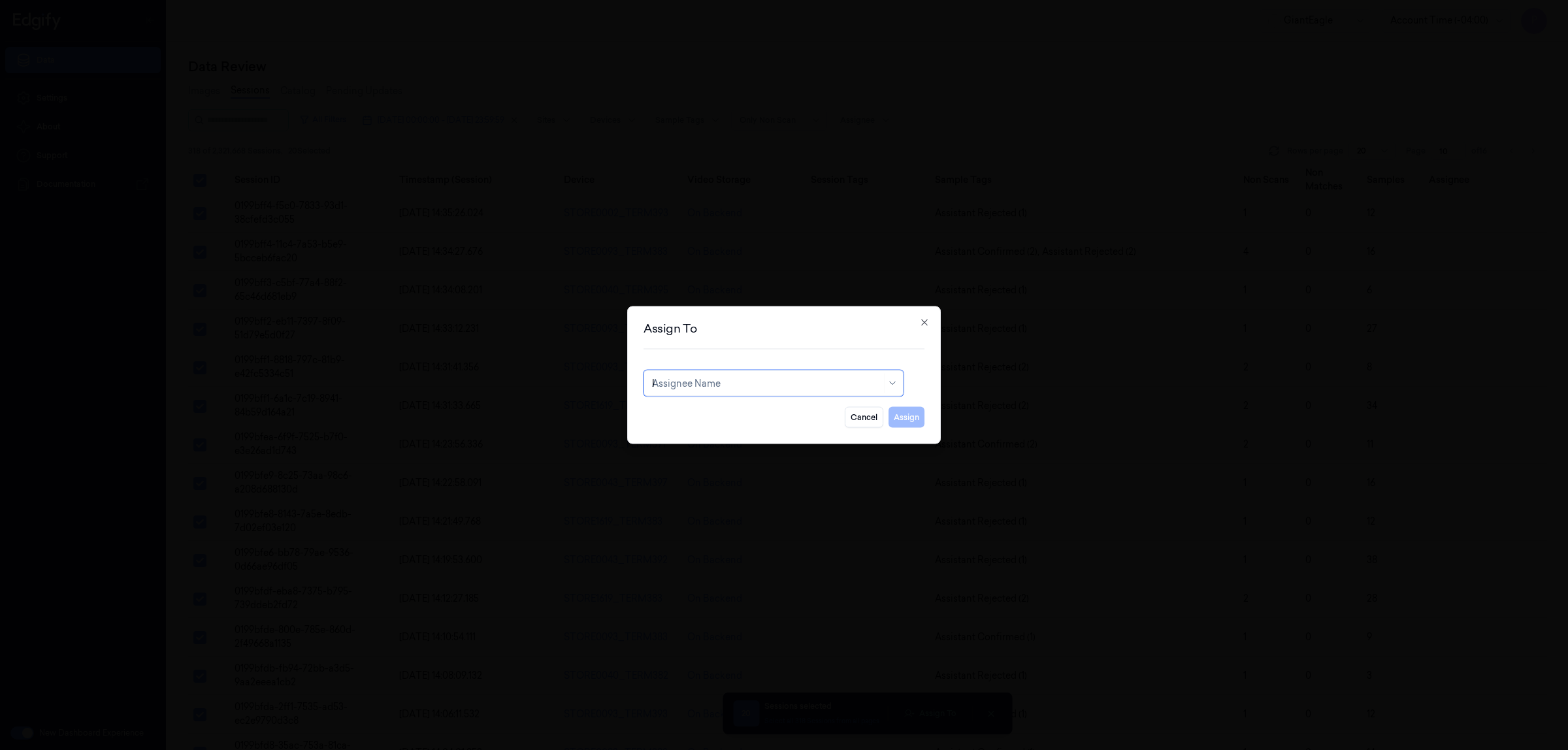
type input "ko"
click at [700, 422] on div "korisetty prem" at bounding box center [773, 413] width 254 height 22
click at [905, 423] on button "Assign" at bounding box center [907, 417] width 36 height 21
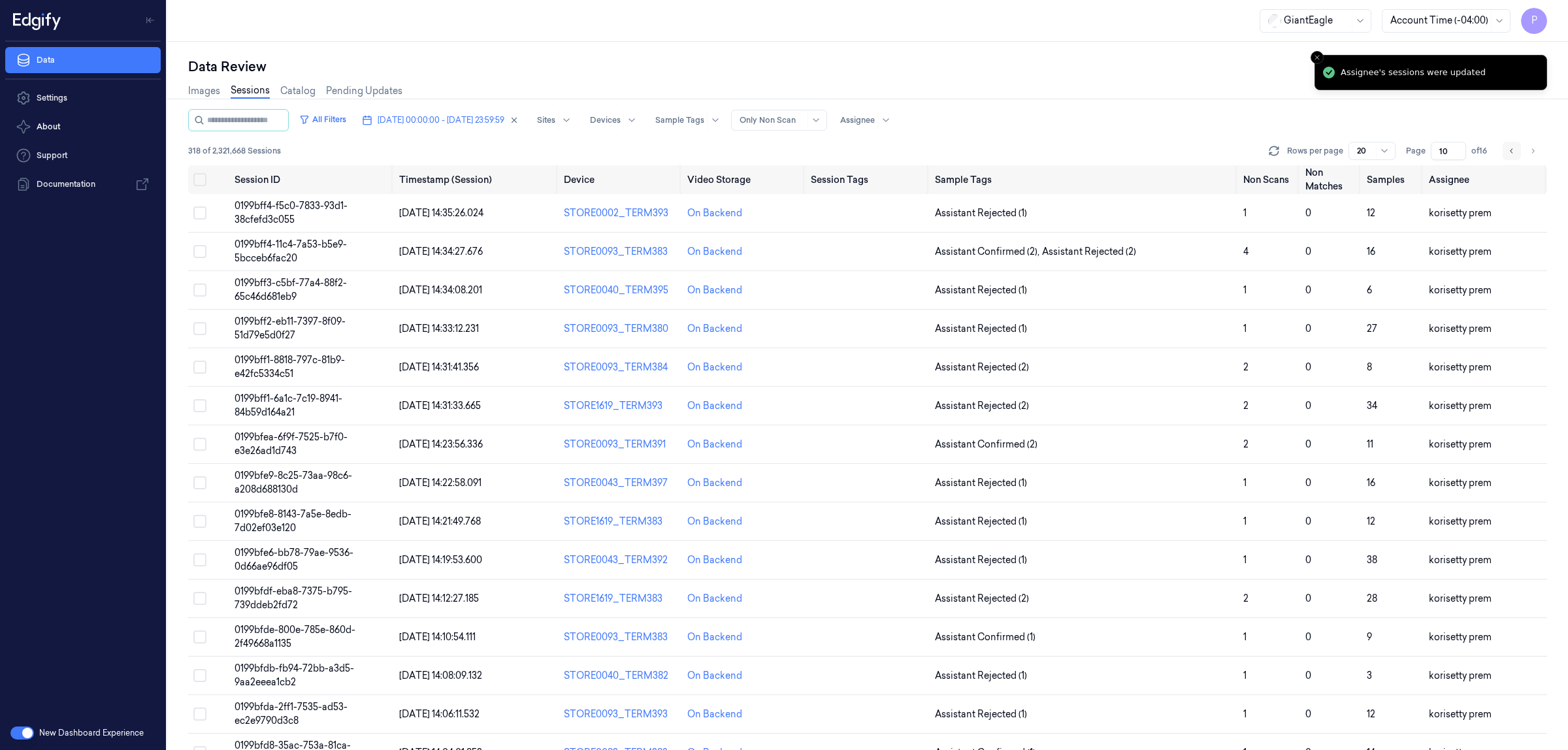
click at [1510, 149] on icon "Go to previous page" at bounding box center [1511, 151] width 8 height 10
type input "9"
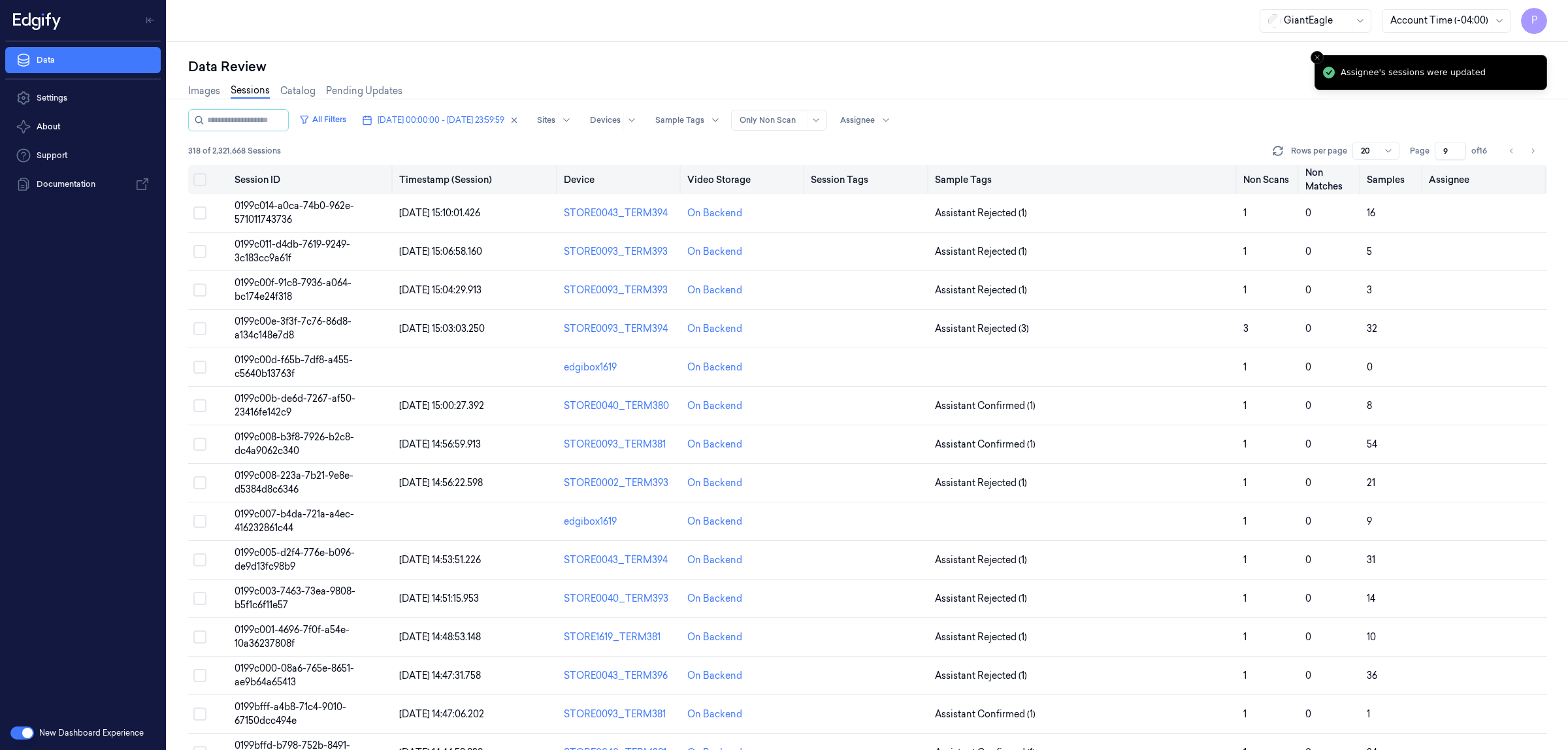
click at [198, 183] on button "Select all" at bounding box center [199, 179] width 13 height 13
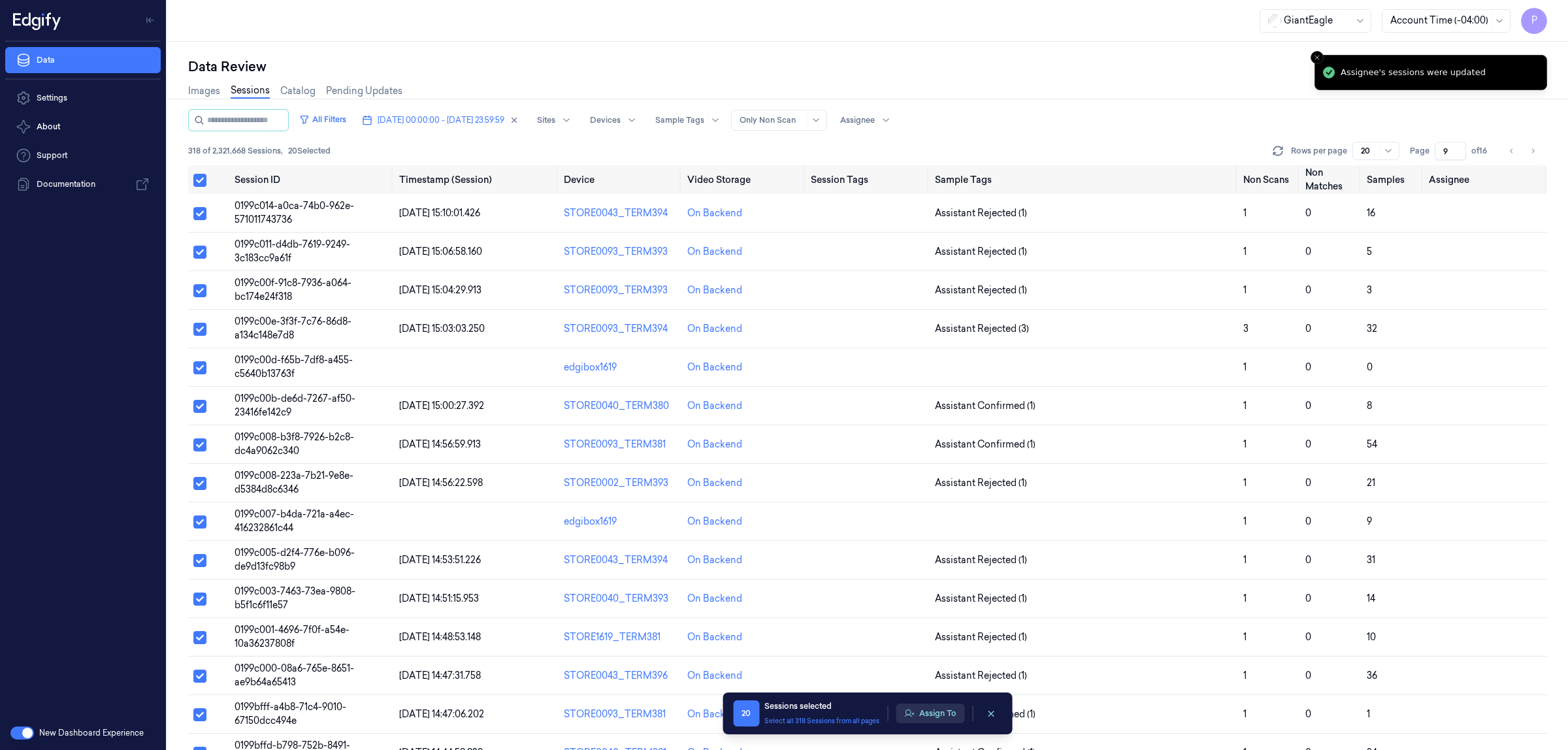
click at [938, 714] on button "Assign To" at bounding box center [930, 713] width 69 height 20
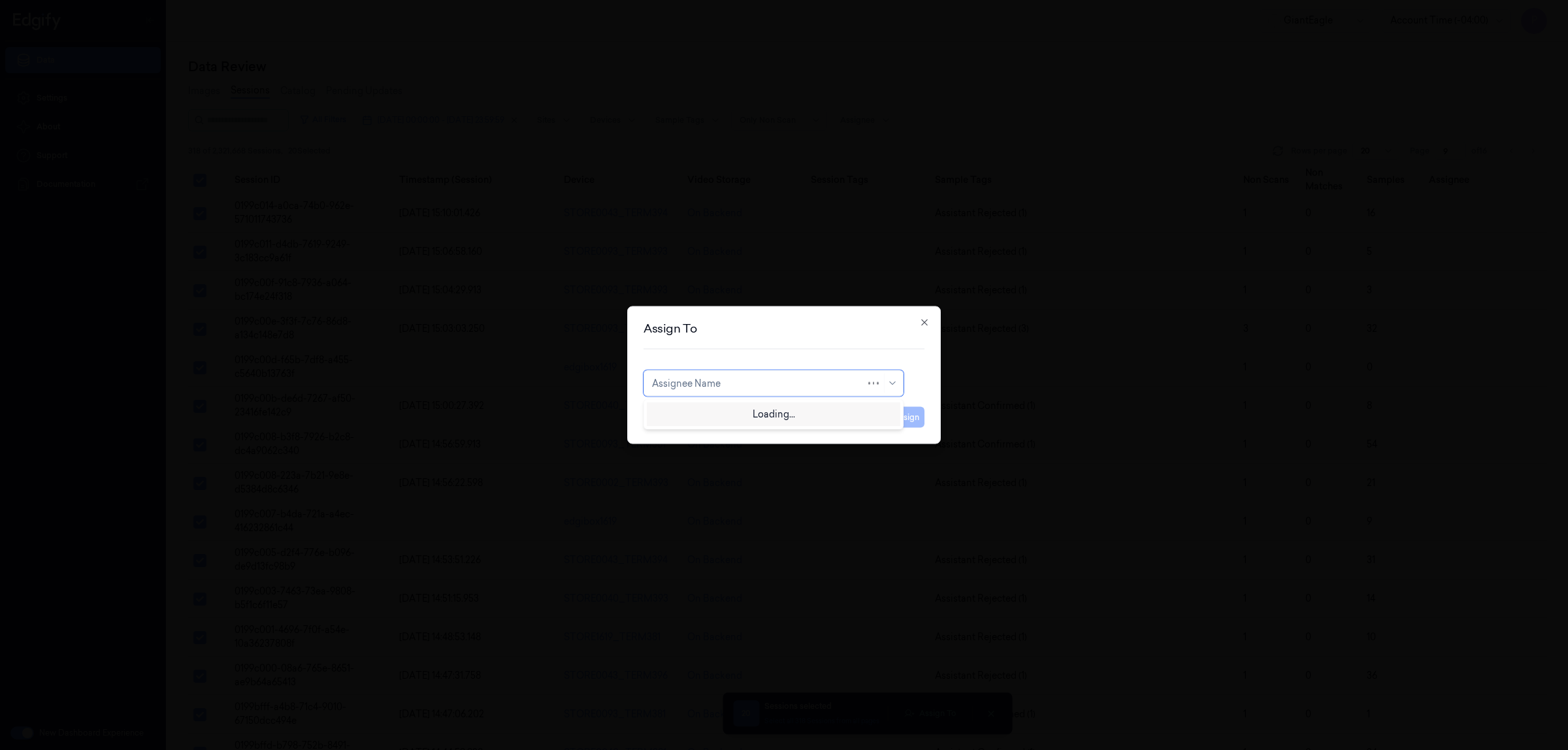
click at [789, 384] on div at bounding box center [758, 384] width 214 height 14
type input "ru"
click at [755, 412] on div "rupa b" at bounding box center [773, 414] width 243 height 14
click at [907, 421] on button "Assign" at bounding box center [907, 417] width 36 height 21
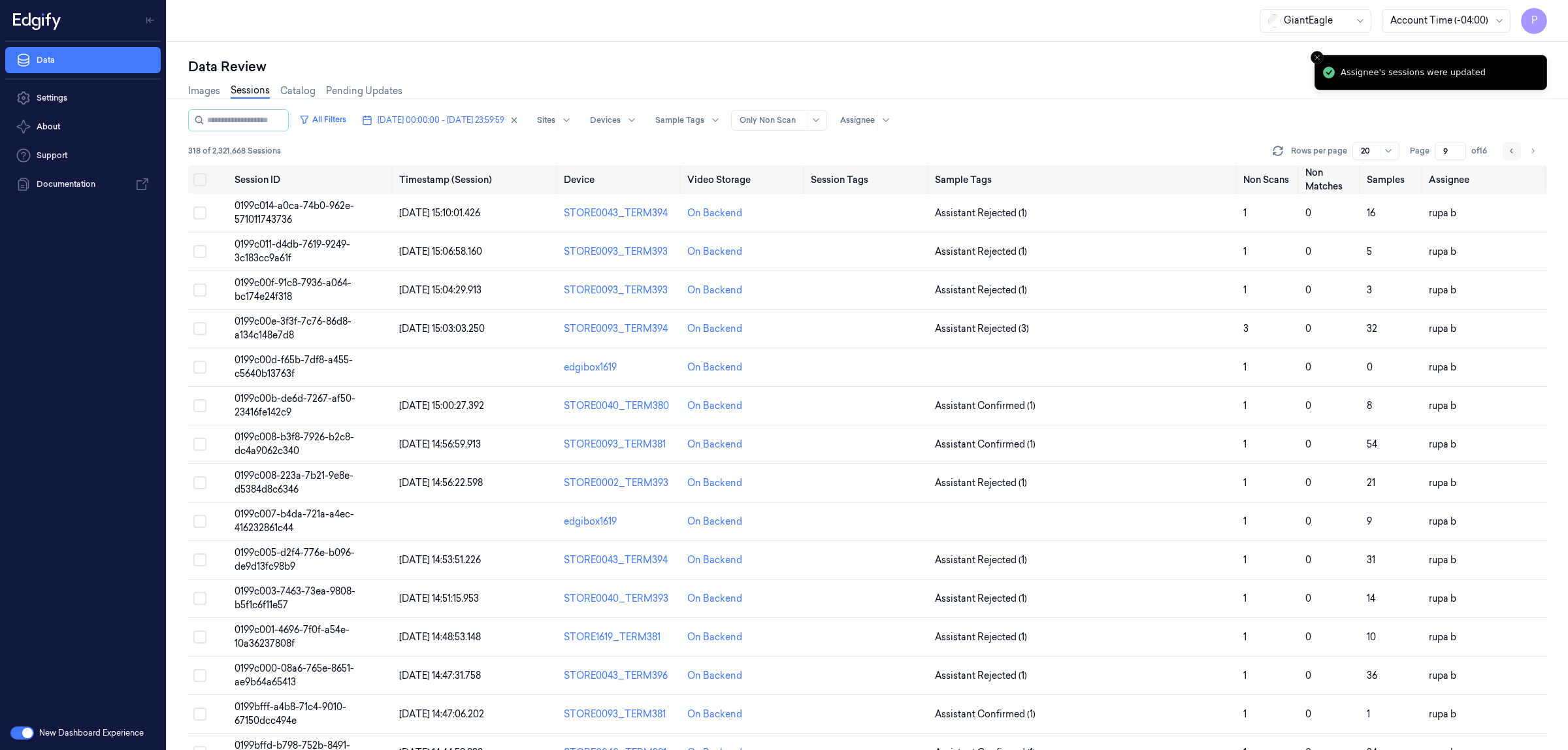
click at [1512, 154] on icon "Go to previous page" at bounding box center [1511, 151] width 8 height 10
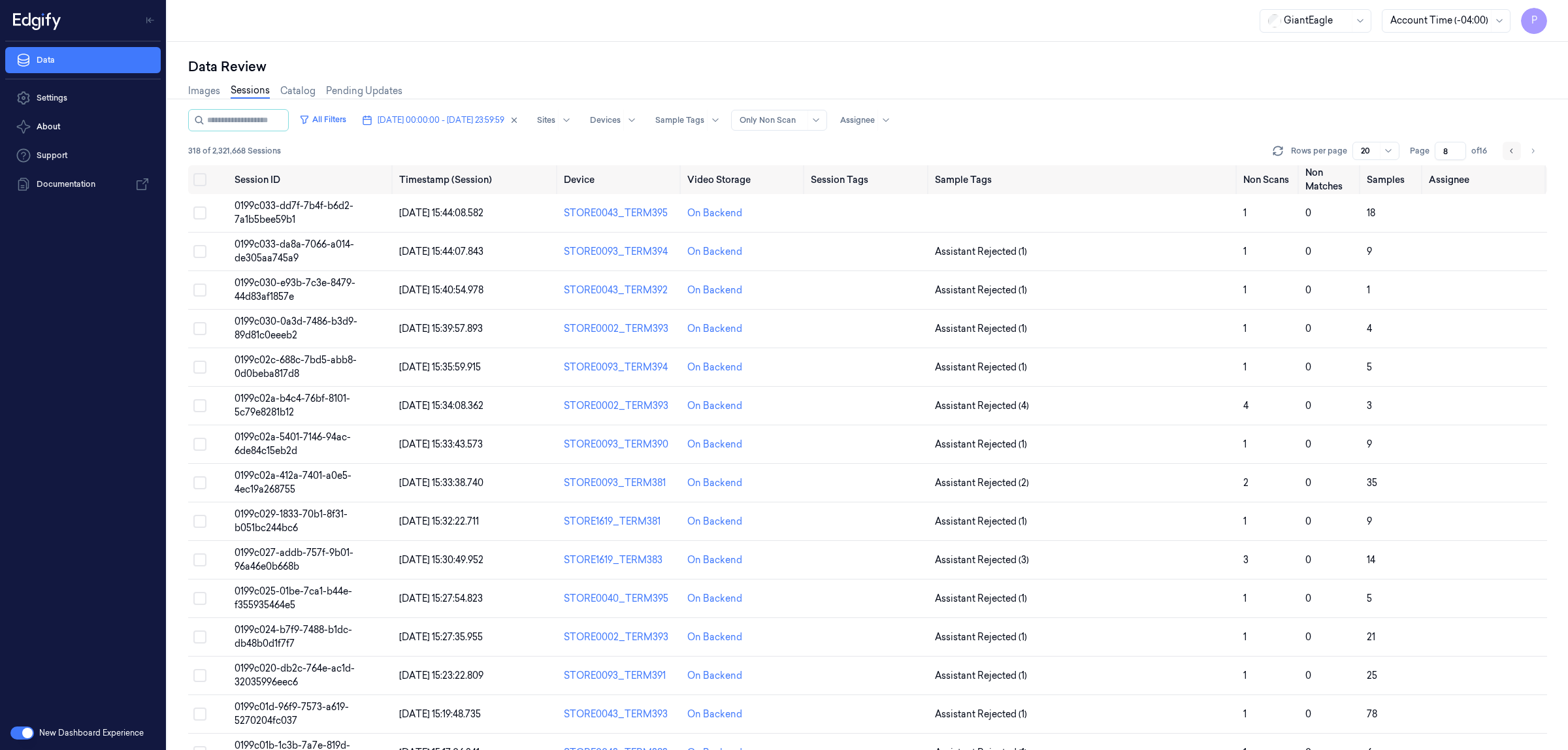
click at [1512, 154] on icon "Go to previous page" at bounding box center [1511, 151] width 8 height 10
type input "7"
click at [1512, 154] on icon "Go to previous page" at bounding box center [1511, 151] width 8 height 10
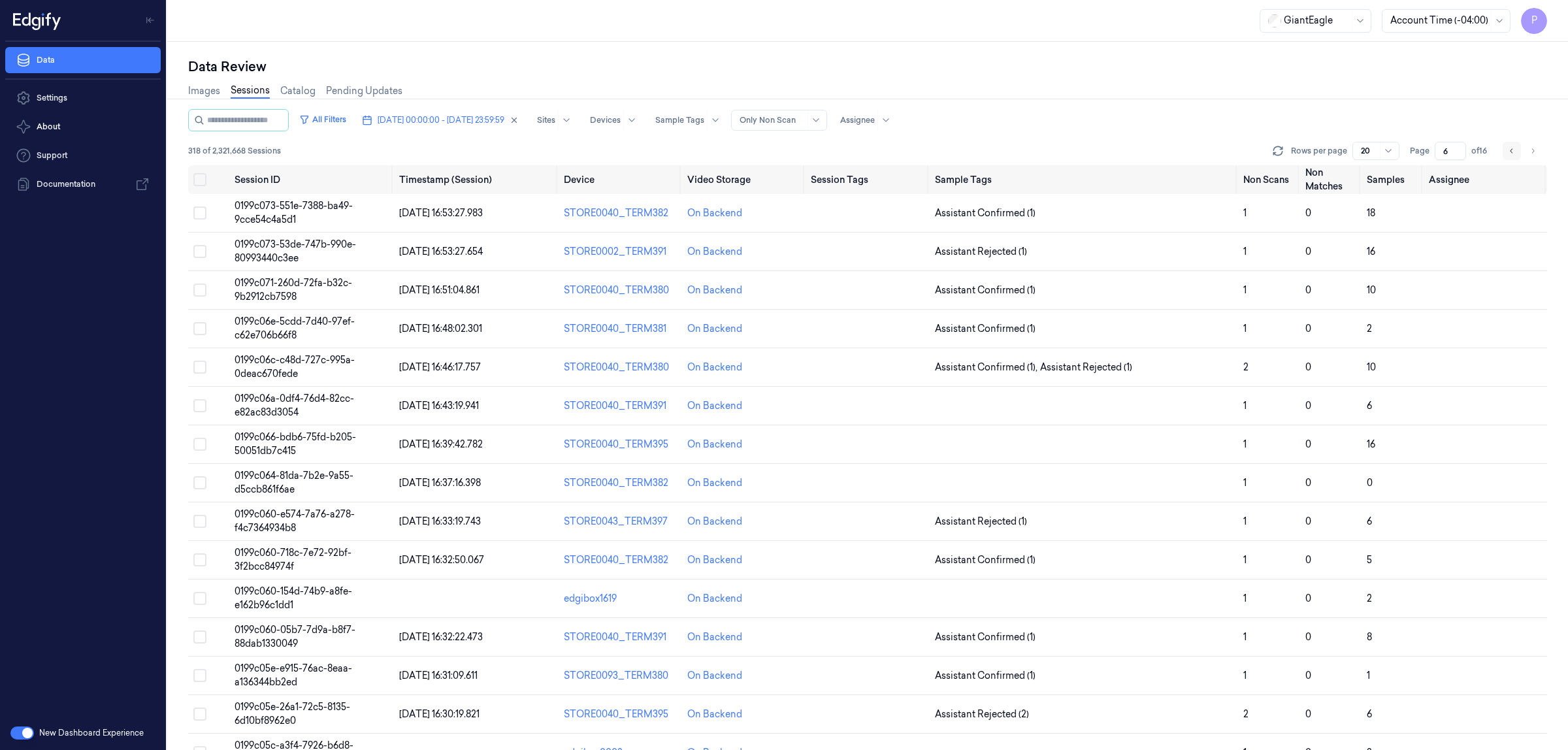
click at [1506, 151] on button "Go to previous page" at bounding box center [1511, 151] width 18 height 18
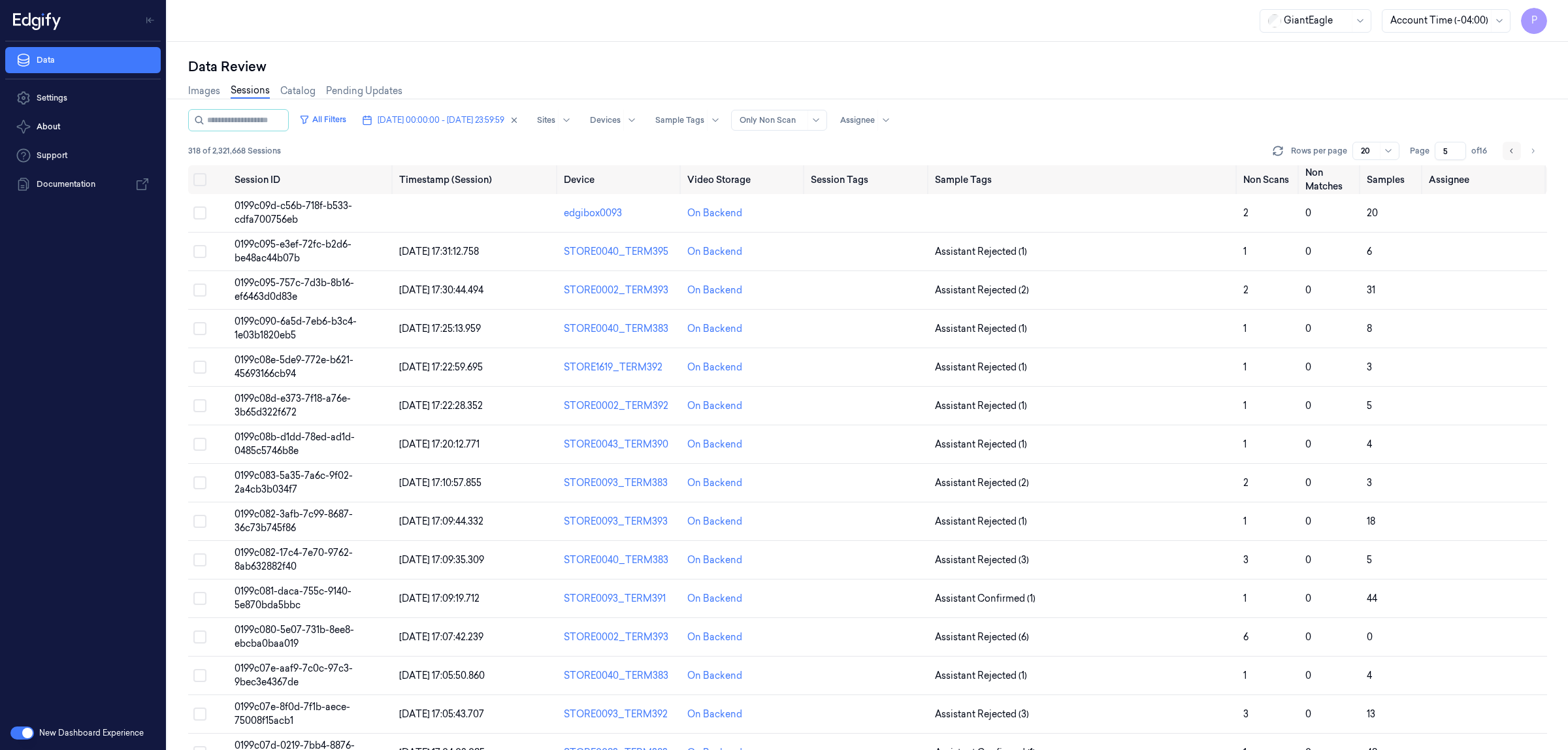
click at [1508, 151] on icon "Go to previous page" at bounding box center [1511, 151] width 8 height 10
click at [1529, 154] on icon "Go to next page" at bounding box center [1532, 151] width 8 height 10
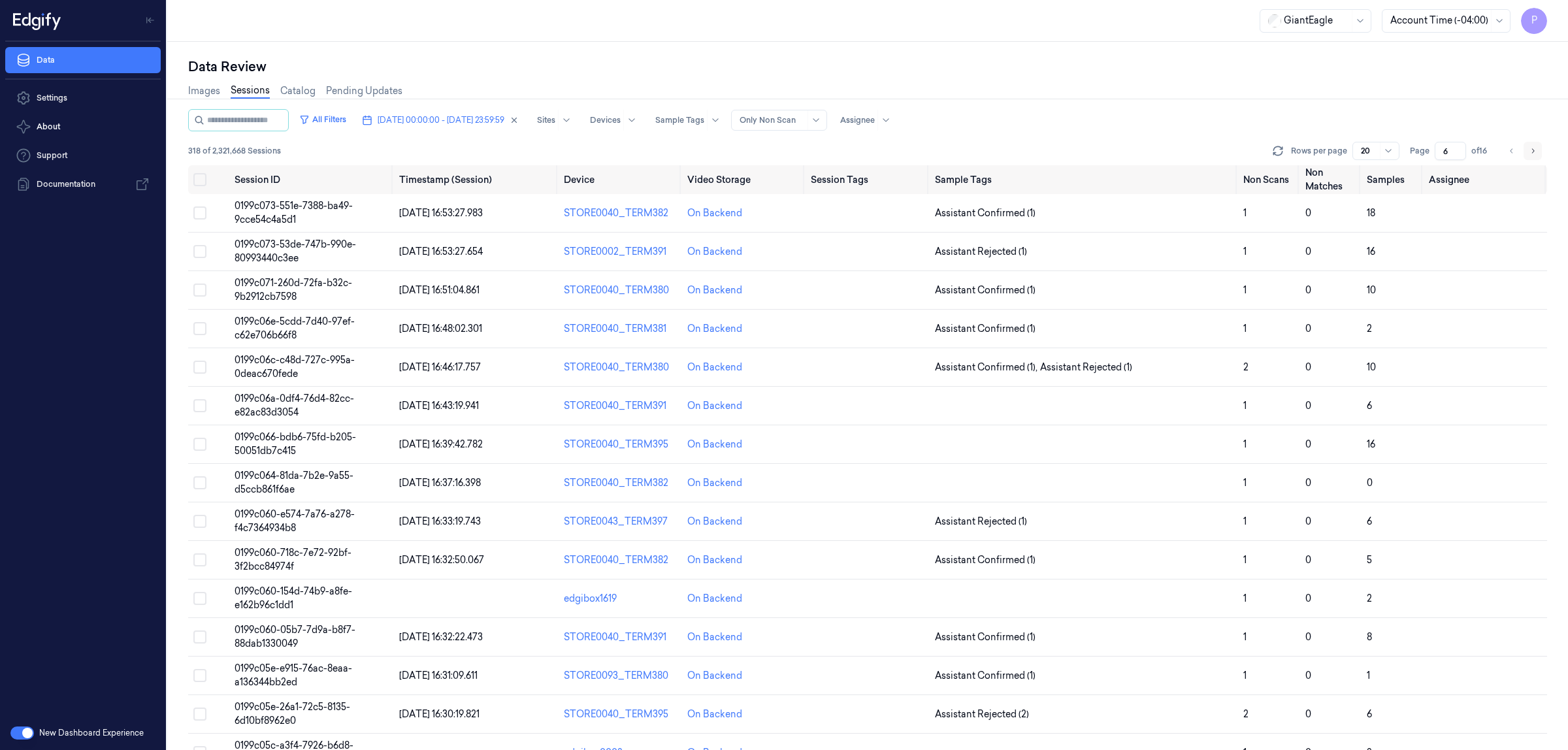
click at [1529, 154] on icon "Go to next page" at bounding box center [1532, 151] width 8 height 10
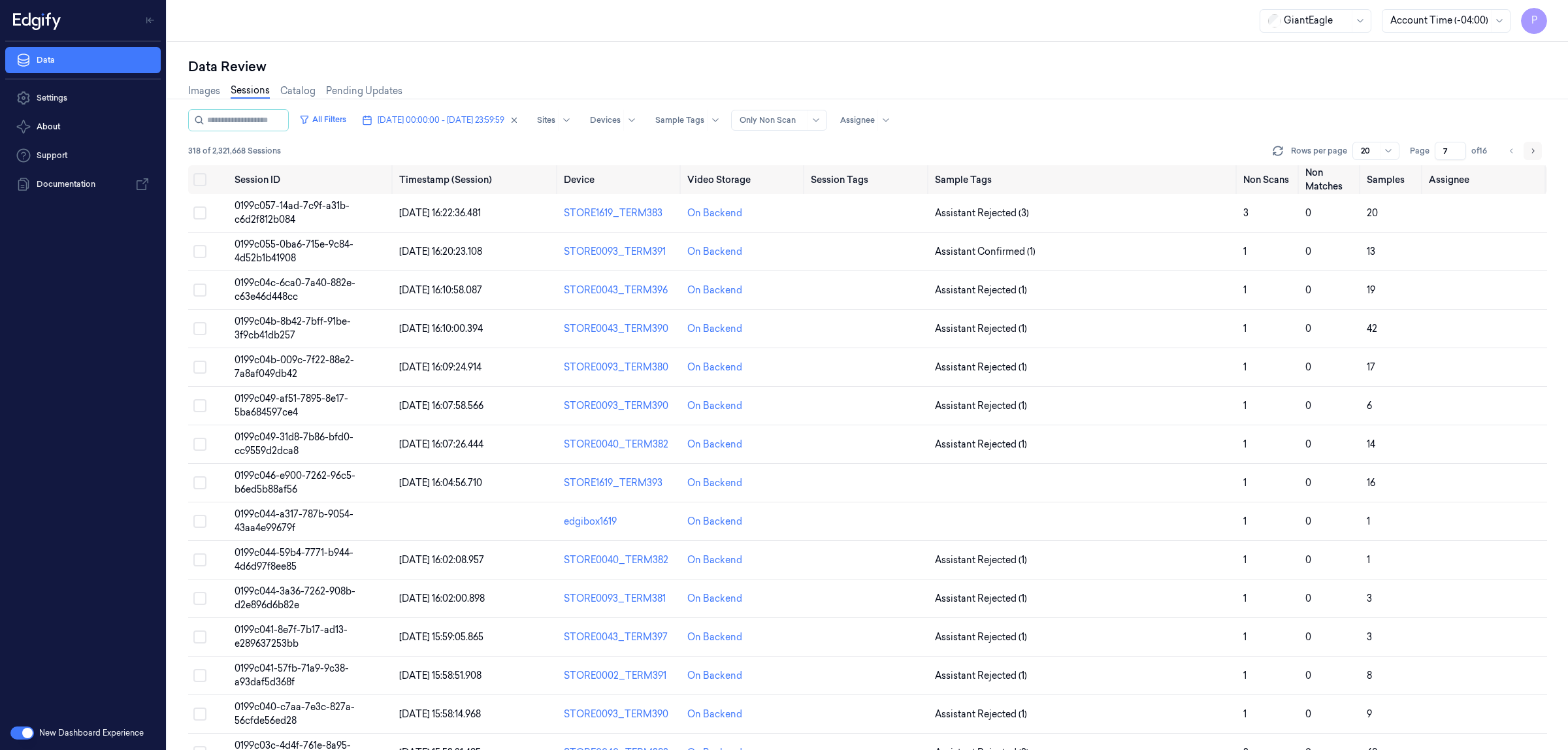
click at [1529, 154] on icon "Go to next page" at bounding box center [1532, 151] width 8 height 10
click at [1510, 148] on icon "Go to previous page" at bounding box center [1511, 151] width 8 height 10
type input "8"
click at [197, 180] on button "Select all" at bounding box center [199, 179] width 13 height 13
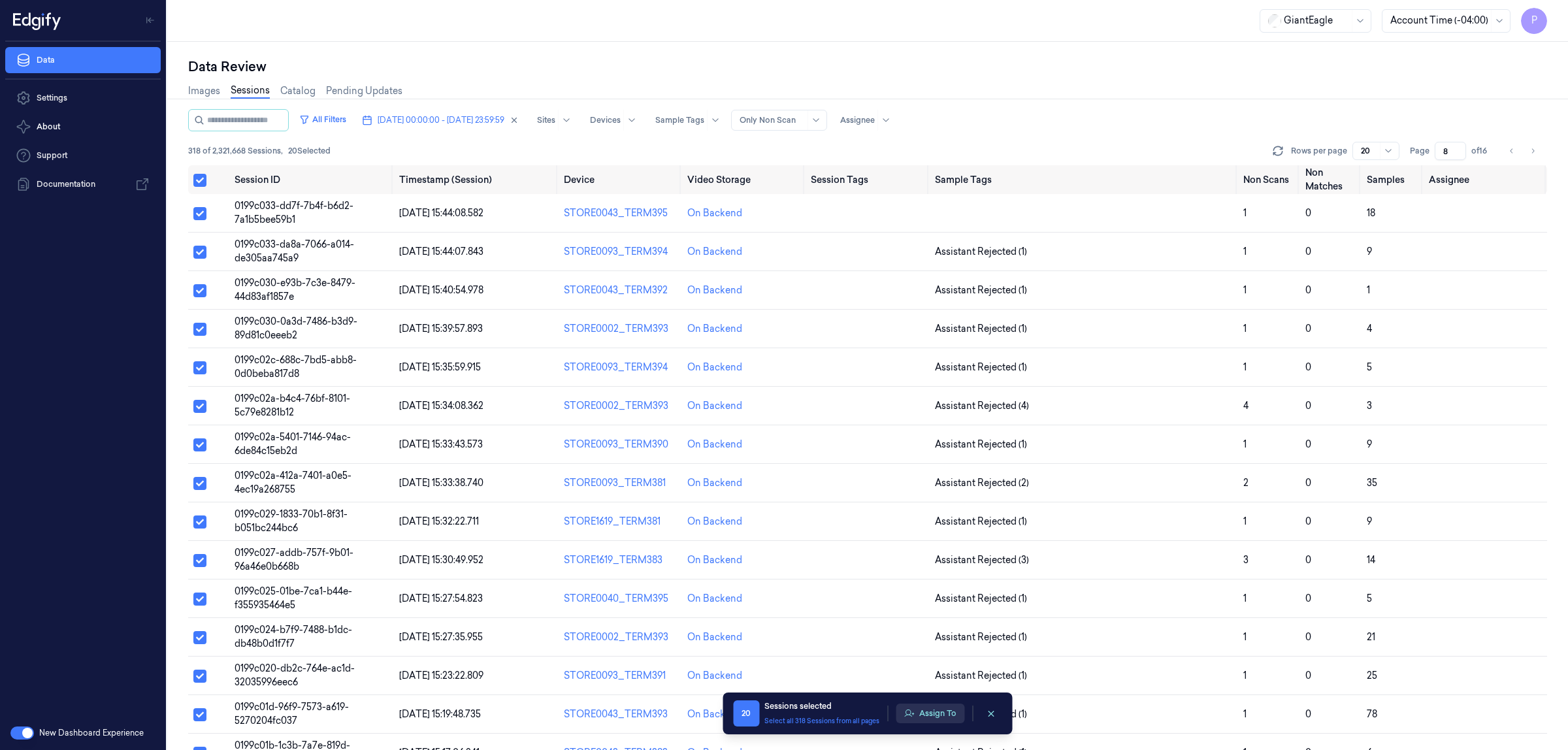
click at [927, 716] on button "Assign To" at bounding box center [930, 713] width 69 height 20
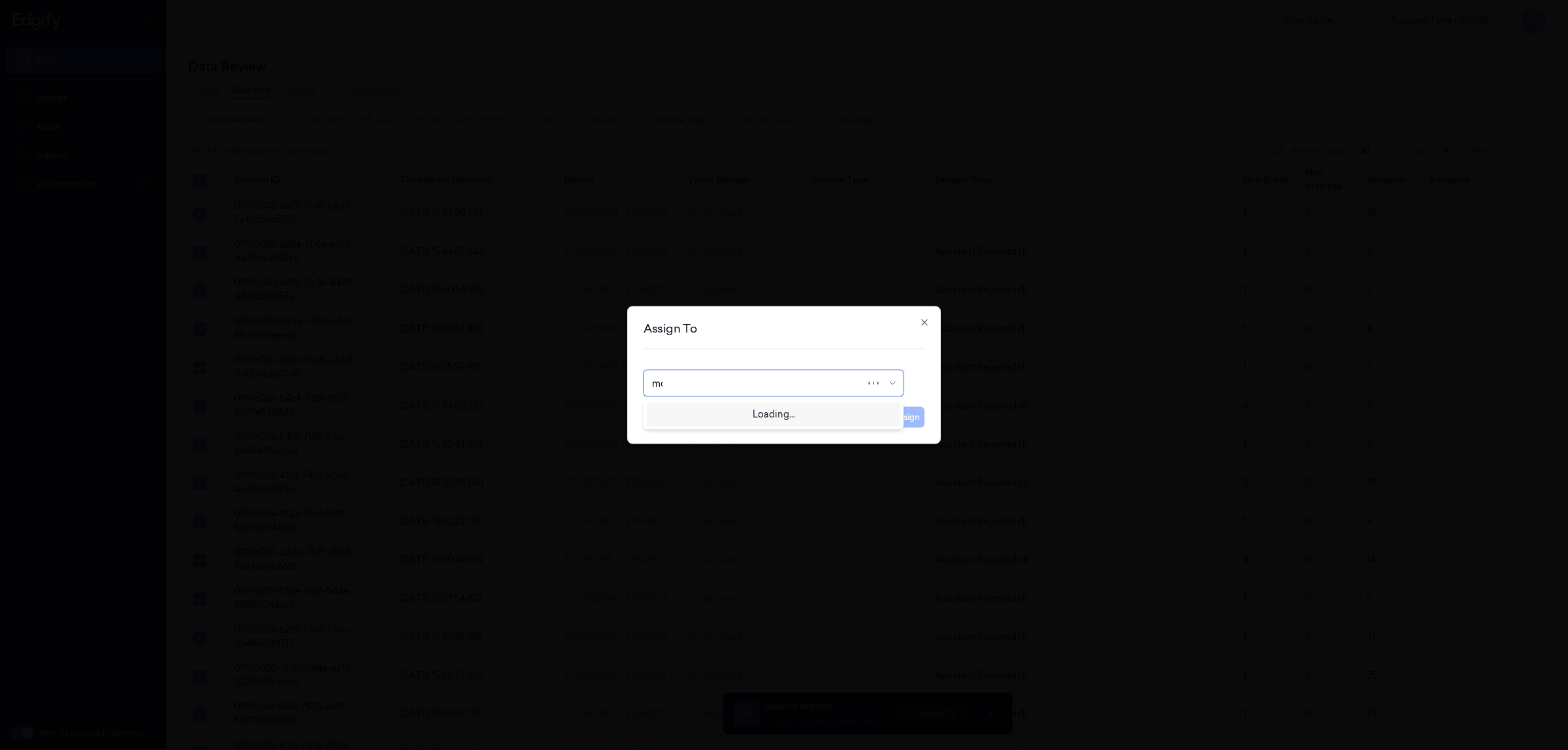
type input "moh"
click at [784, 415] on div "mohan kune" at bounding box center [773, 414] width 243 height 14
click at [898, 421] on button "Assign" at bounding box center [907, 417] width 36 height 21
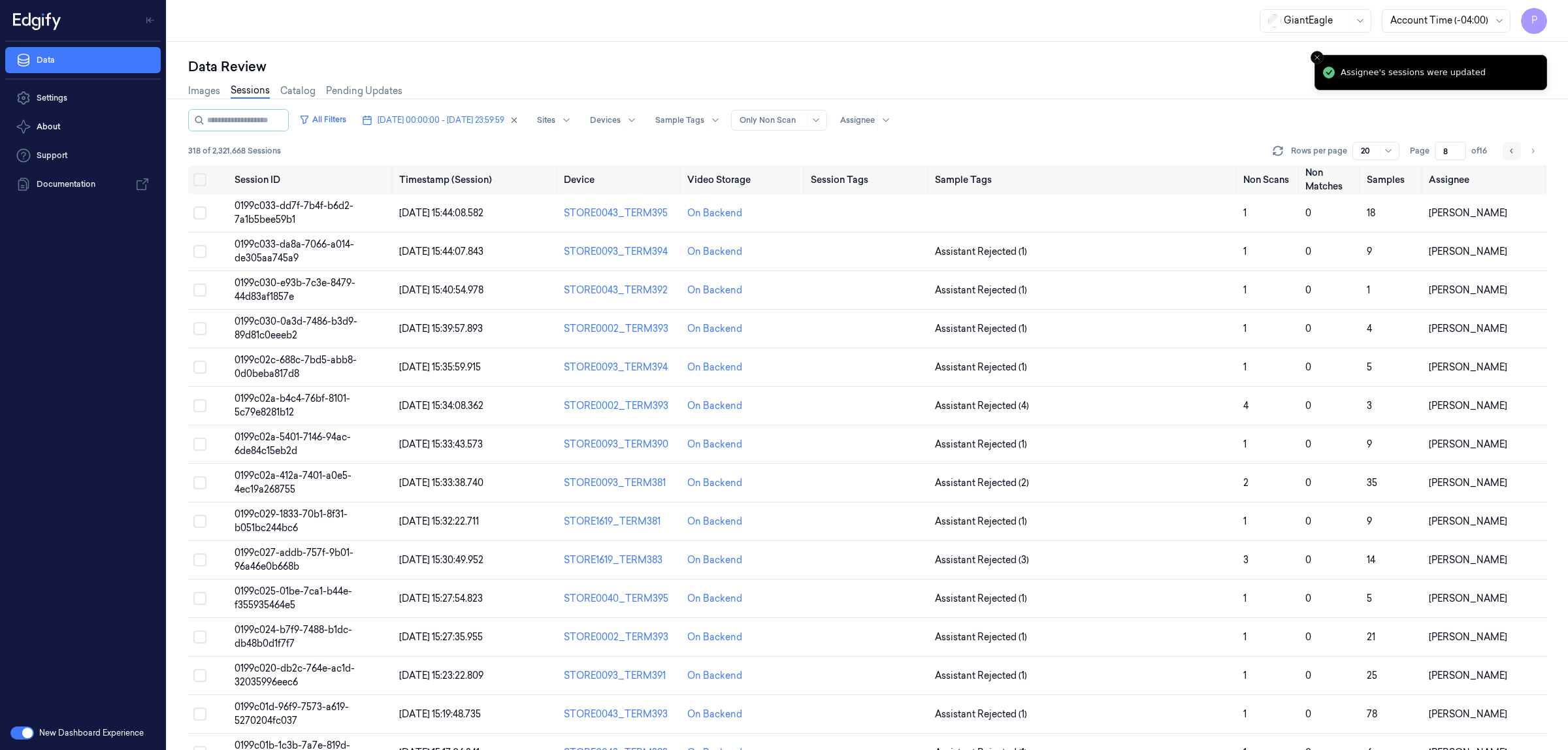
click at [1508, 151] on icon "Go to previous page" at bounding box center [1511, 151] width 8 height 10
type input "7"
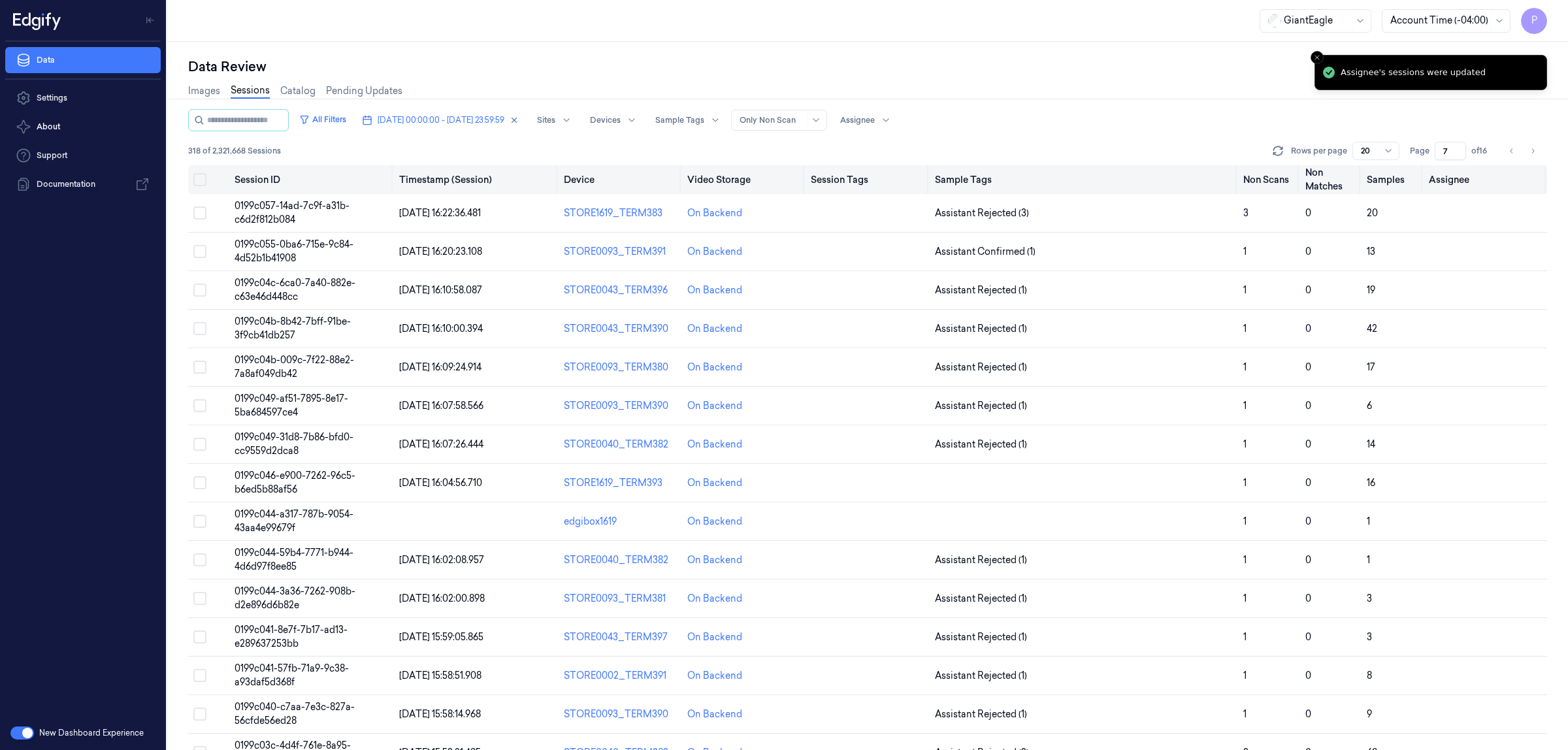
click at [200, 180] on button "Select all" at bounding box center [199, 179] width 13 height 13
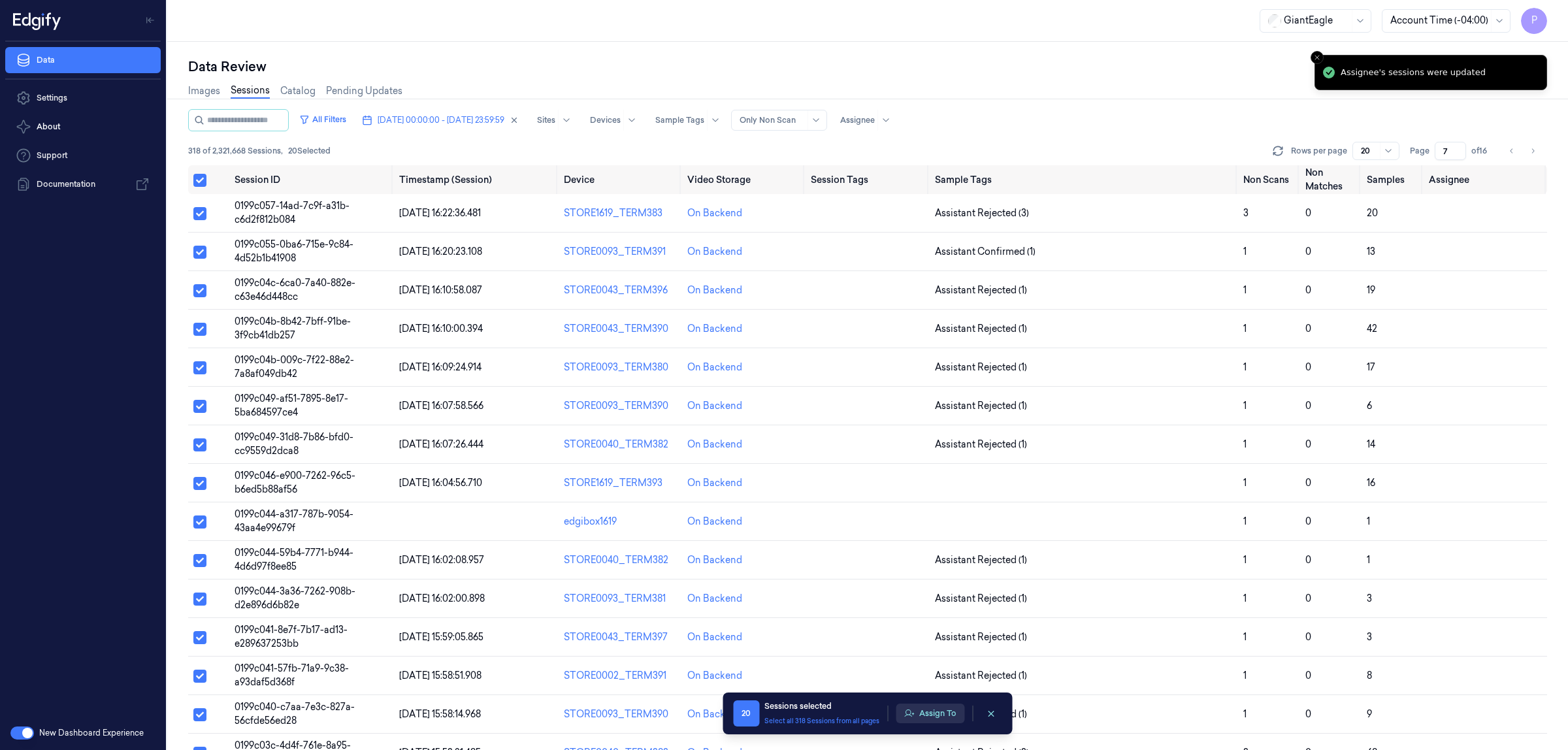
click at [931, 716] on button "Assign To" at bounding box center [930, 713] width 69 height 20
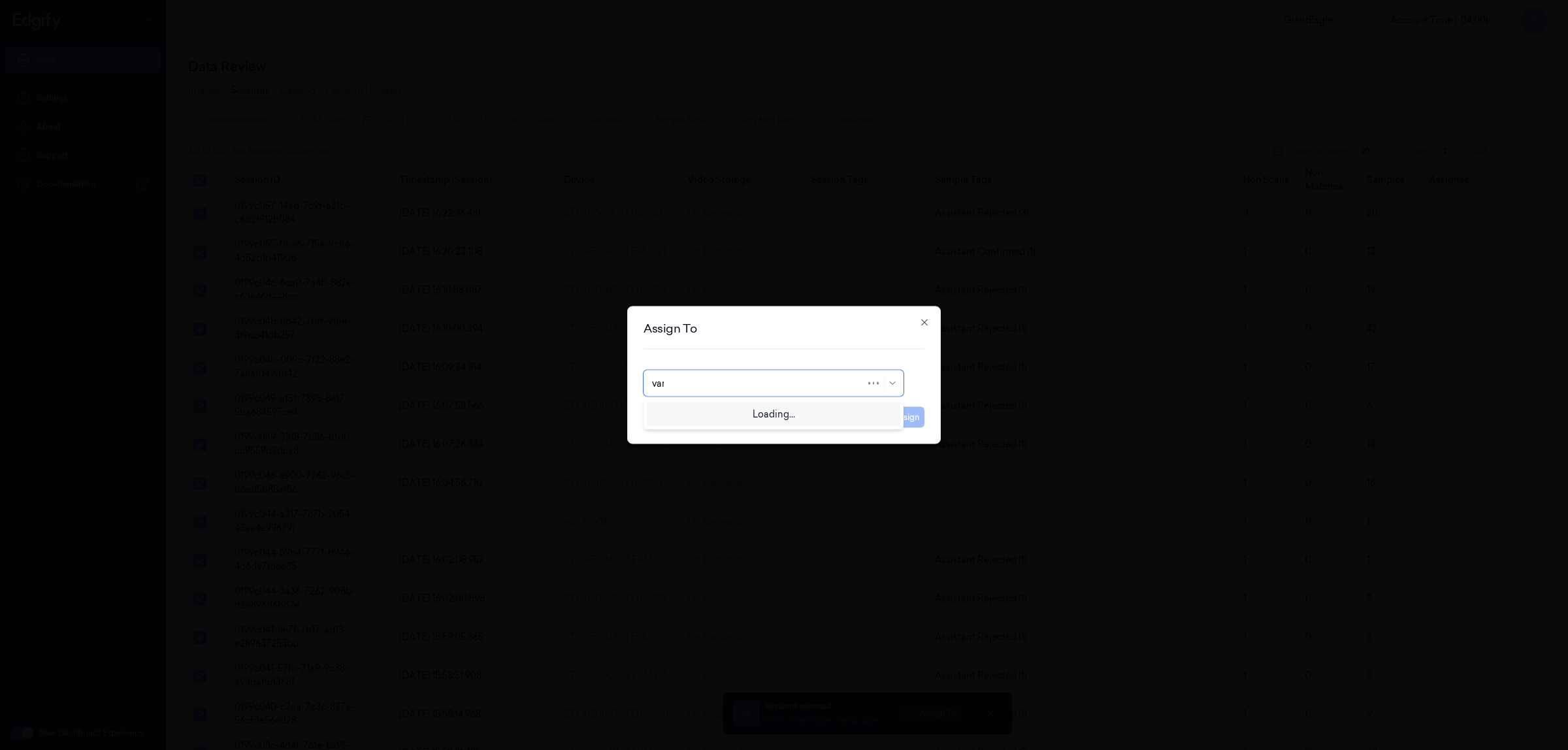
type input "vars"
click at [691, 440] on div "varsha g" at bounding box center [773, 435] width 243 height 14
click at [911, 418] on button "Assign" at bounding box center [907, 417] width 36 height 21
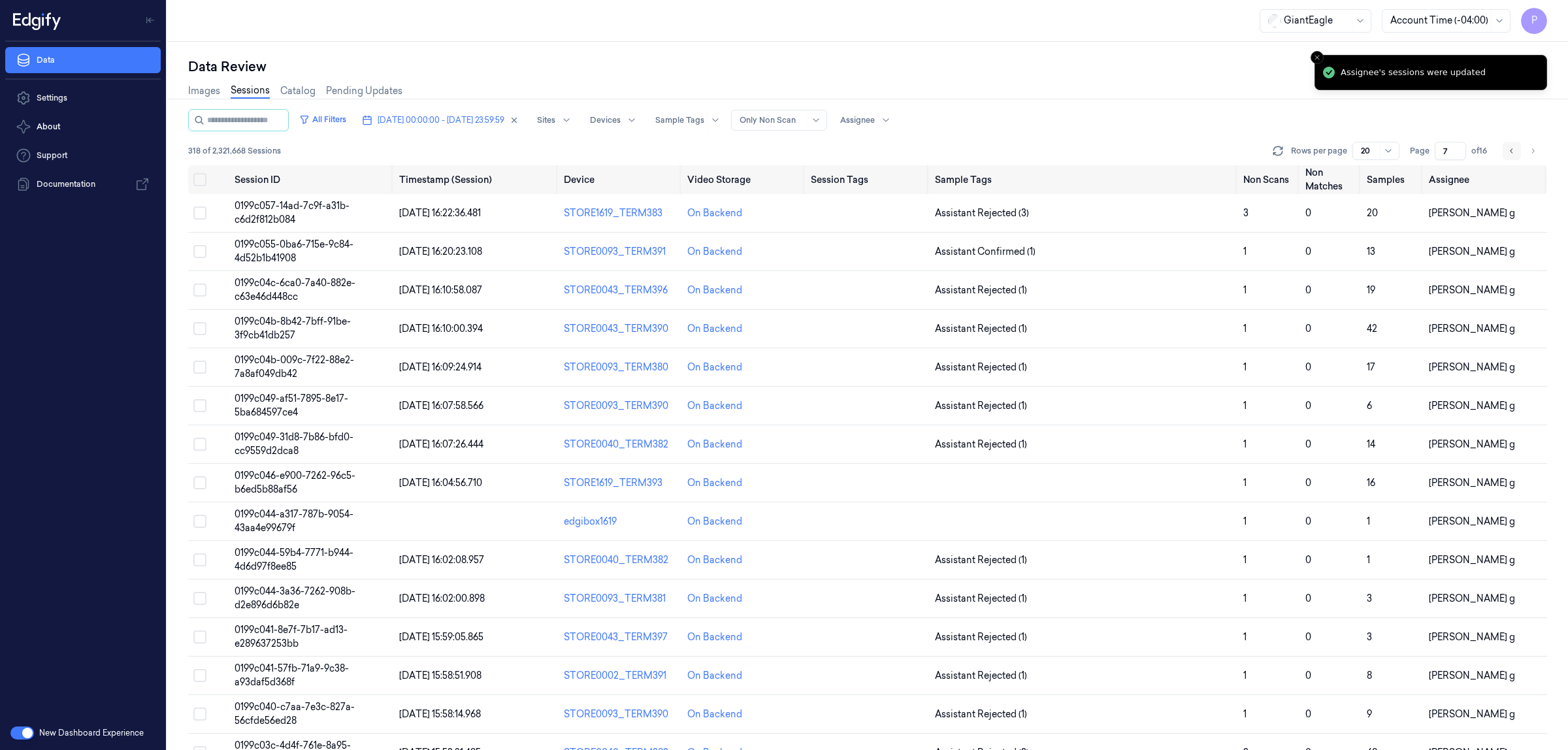
click at [1504, 154] on button "Go to previous page" at bounding box center [1511, 151] width 18 height 18
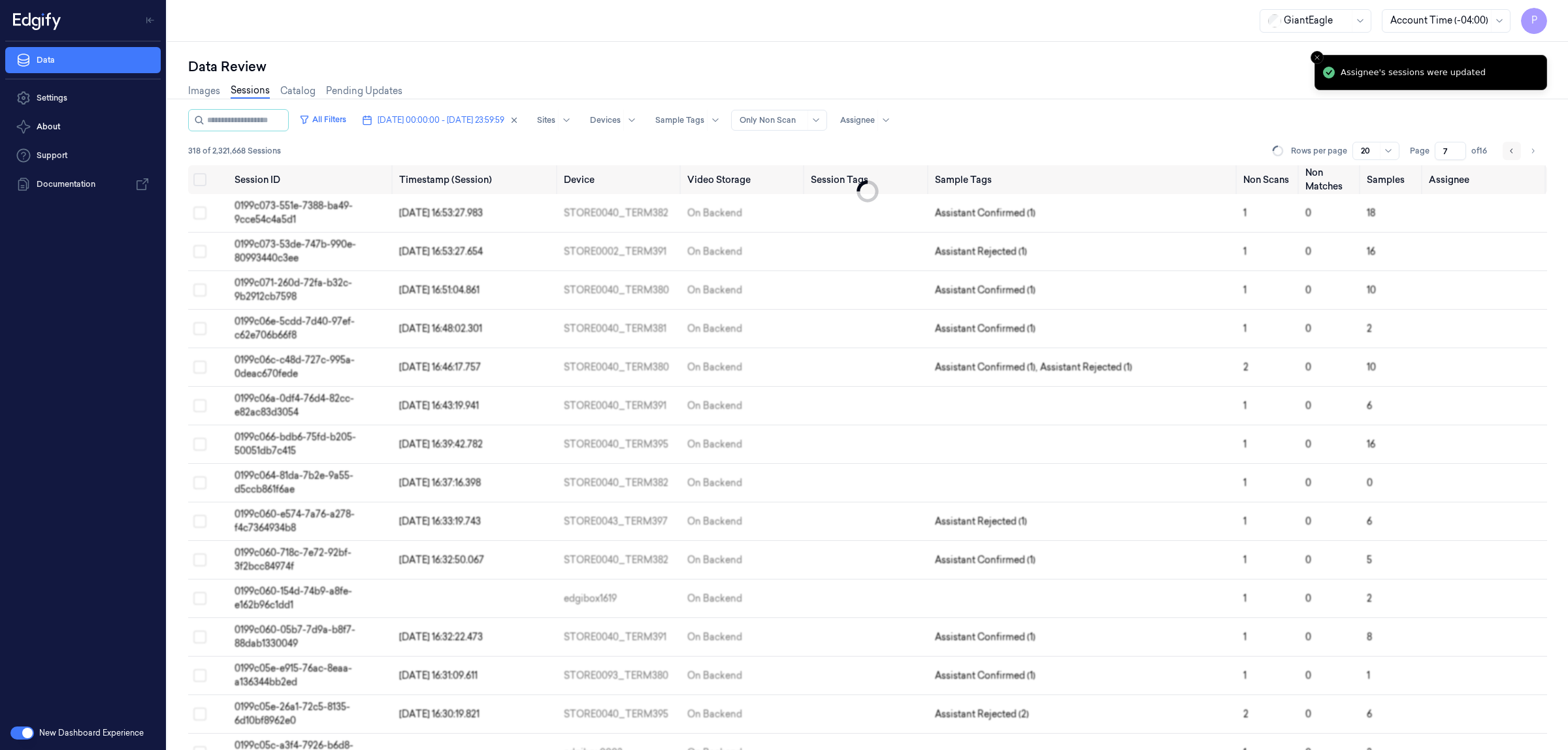
type input "6"
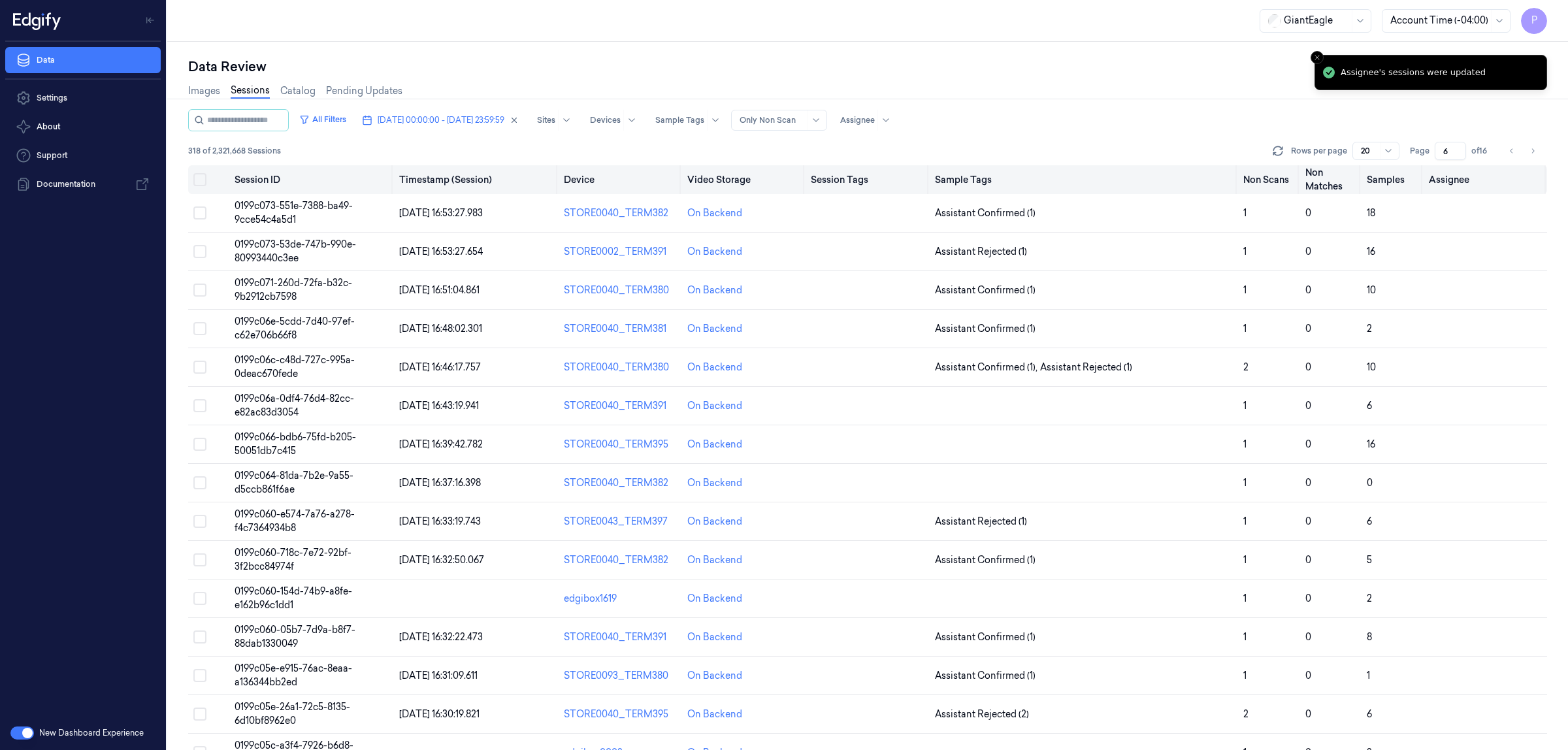
click at [199, 181] on button "Select all" at bounding box center [199, 179] width 13 height 13
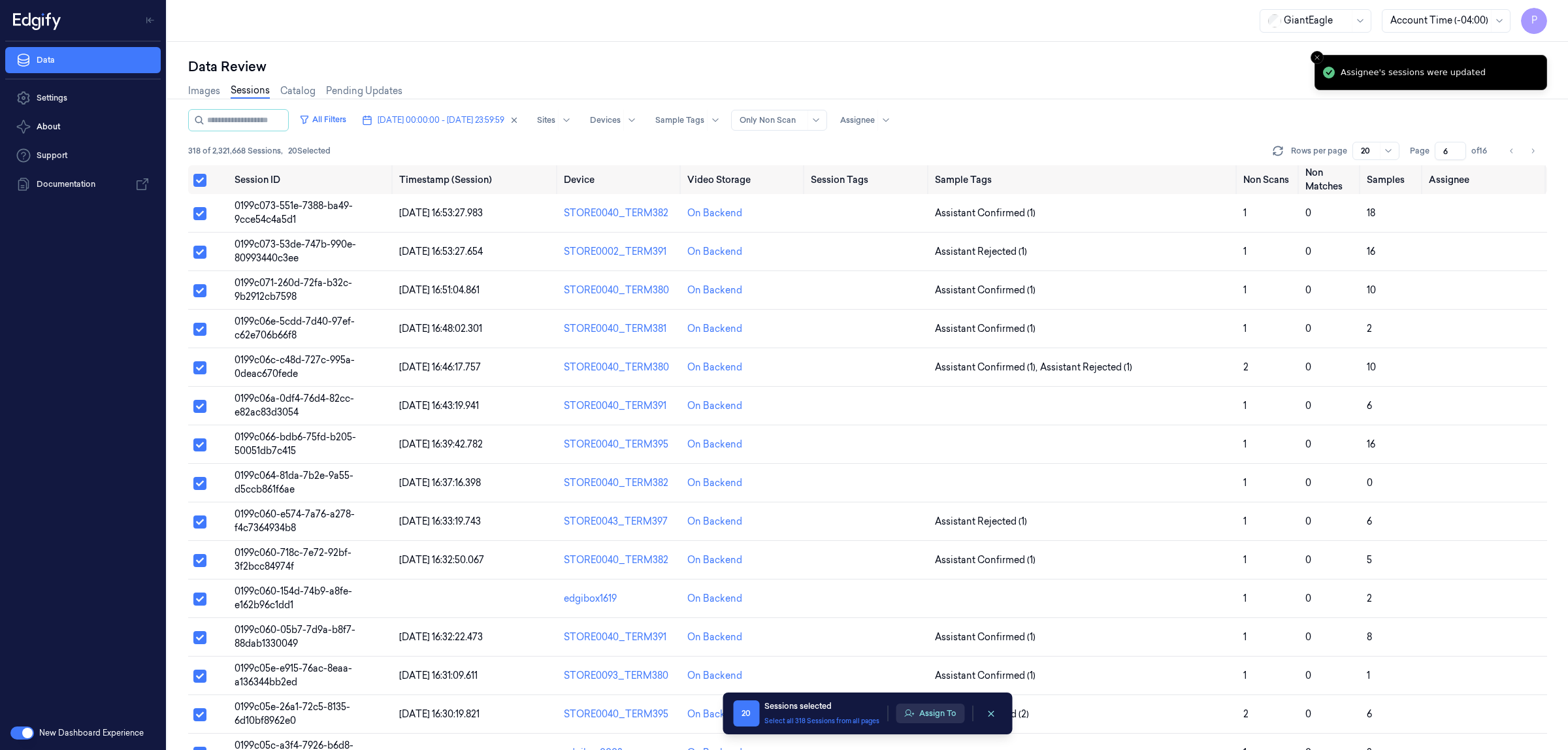
click at [928, 710] on button "Assign To" at bounding box center [930, 713] width 69 height 20
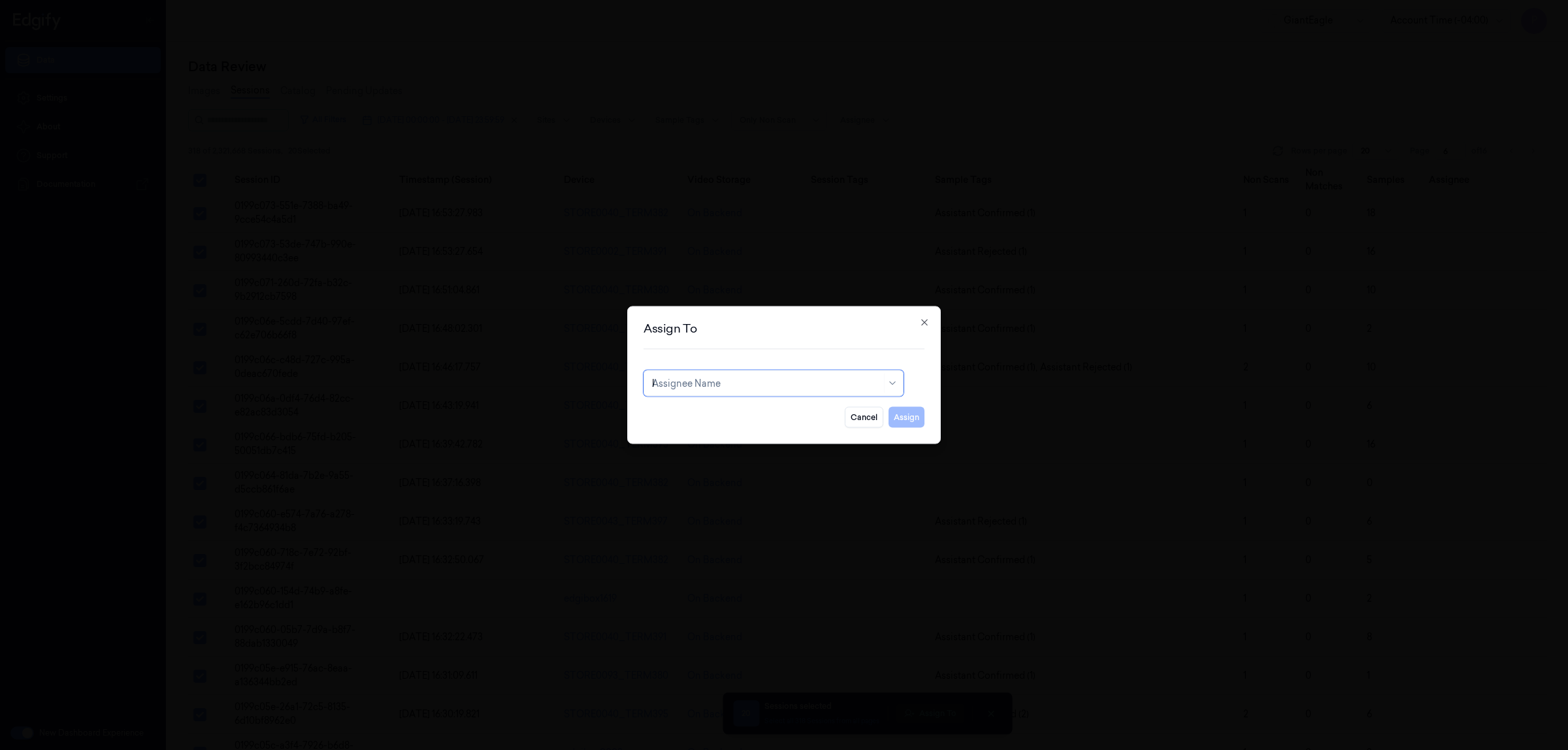
type input "ko"
click at [777, 413] on div "korisetty prem" at bounding box center [773, 414] width 243 height 14
click at [912, 421] on button "Assign" at bounding box center [907, 417] width 36 height 21
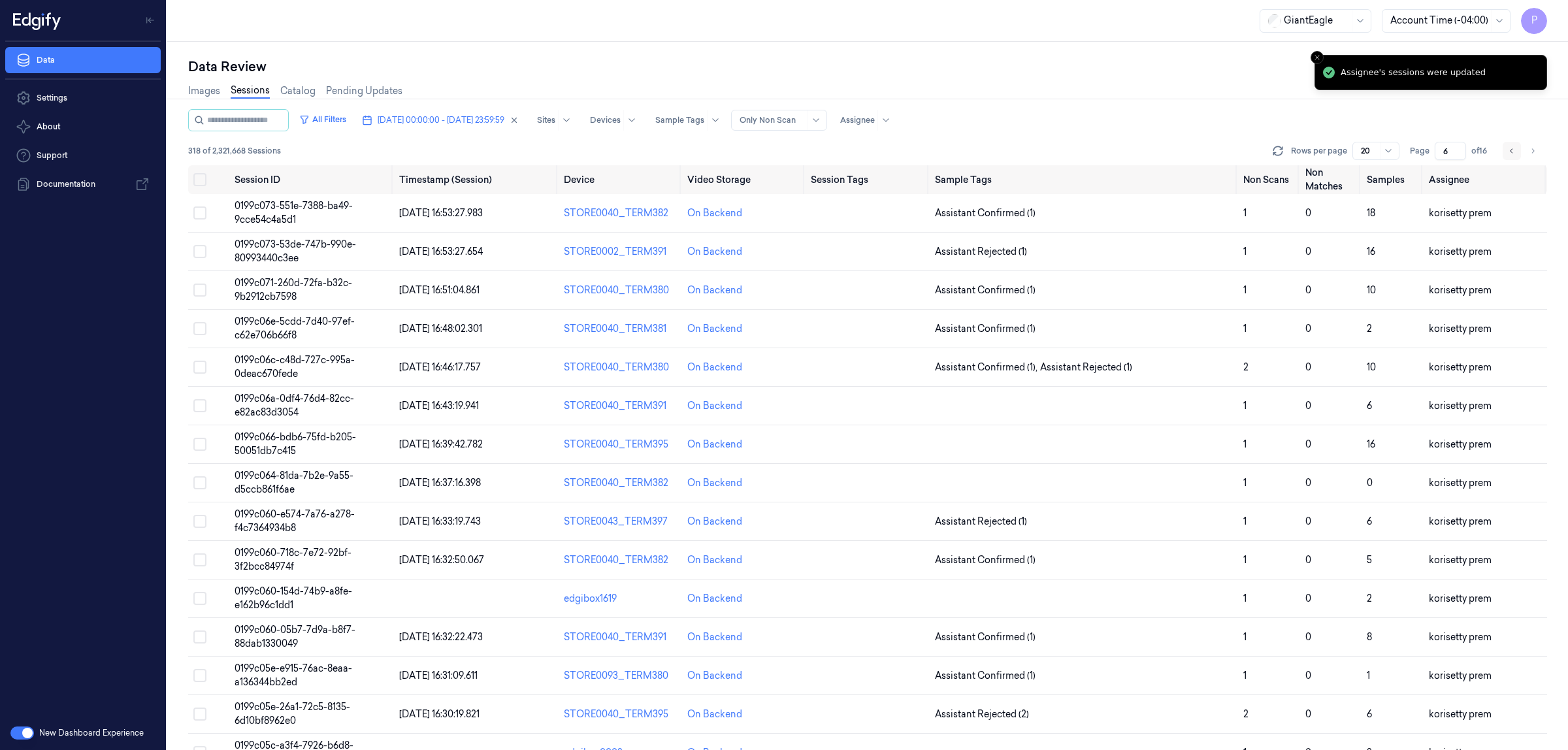
click at [1510, 151] on icon "Go to previous page" at bounding box center [1511, 151] width 8 height 10
type input "5"
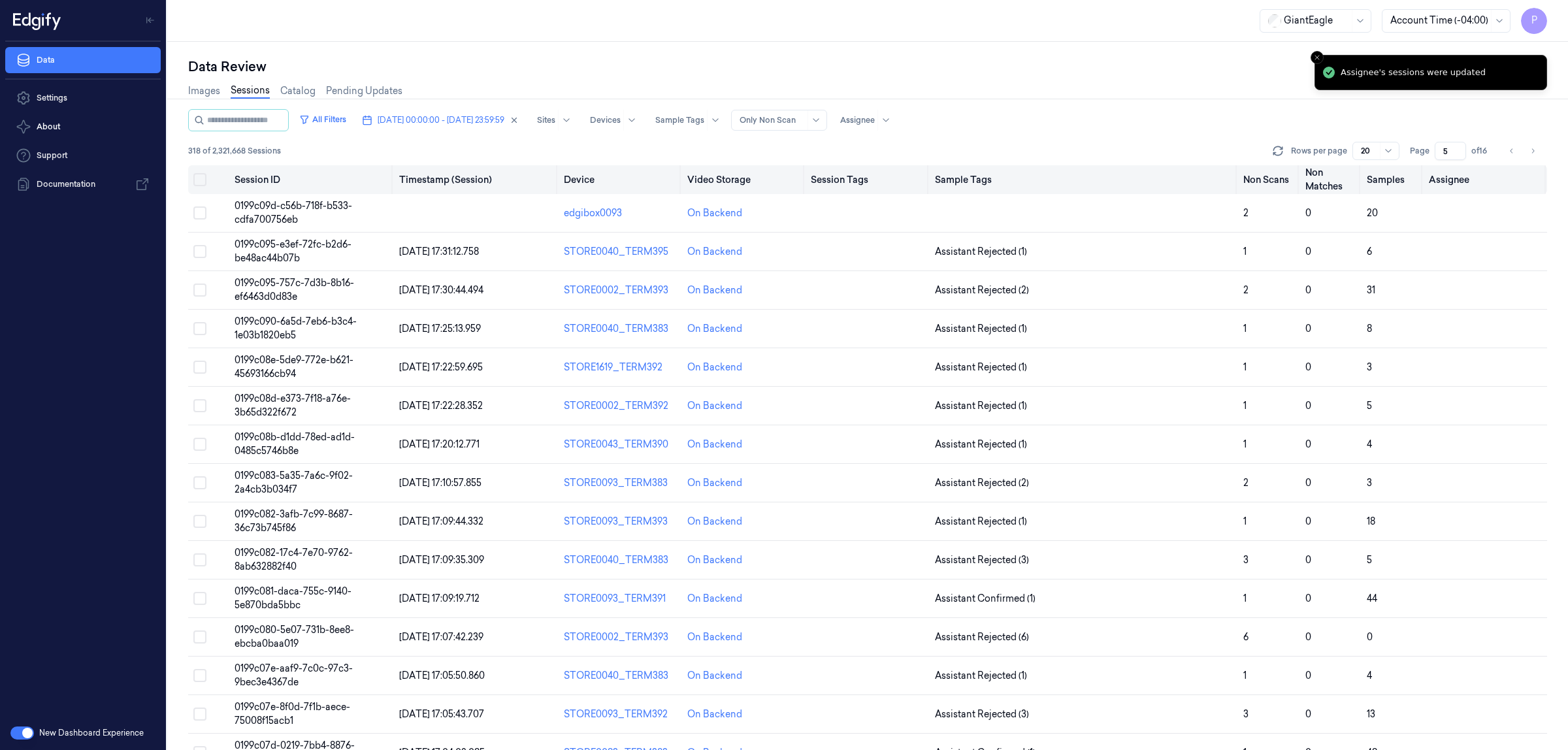
click at [194, 181] on button "Select all" at bounding box center [199, 179] width 13 height 13
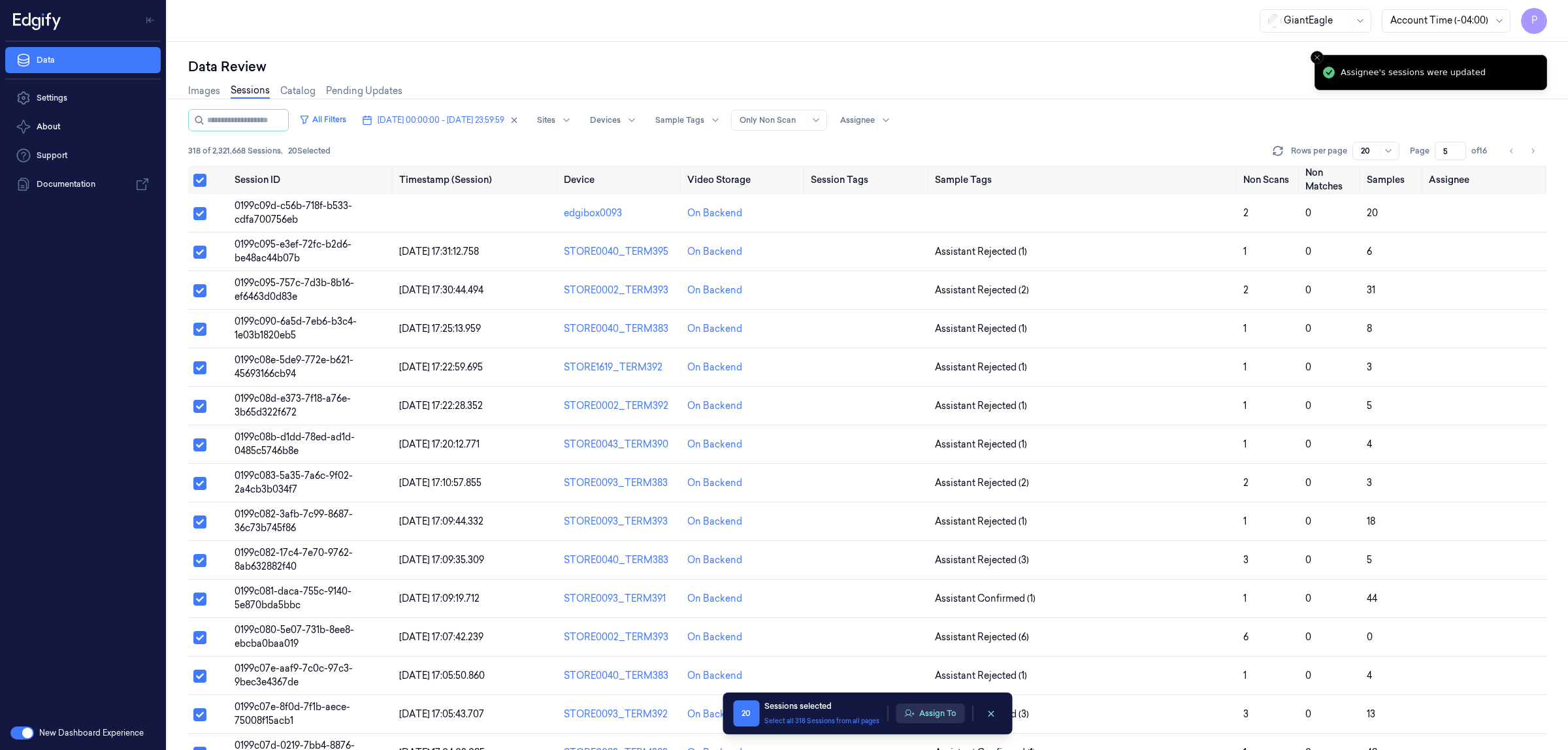
click at [940, 719] on button "Assign To" at bounding box center [930, 713] width 69 height 20
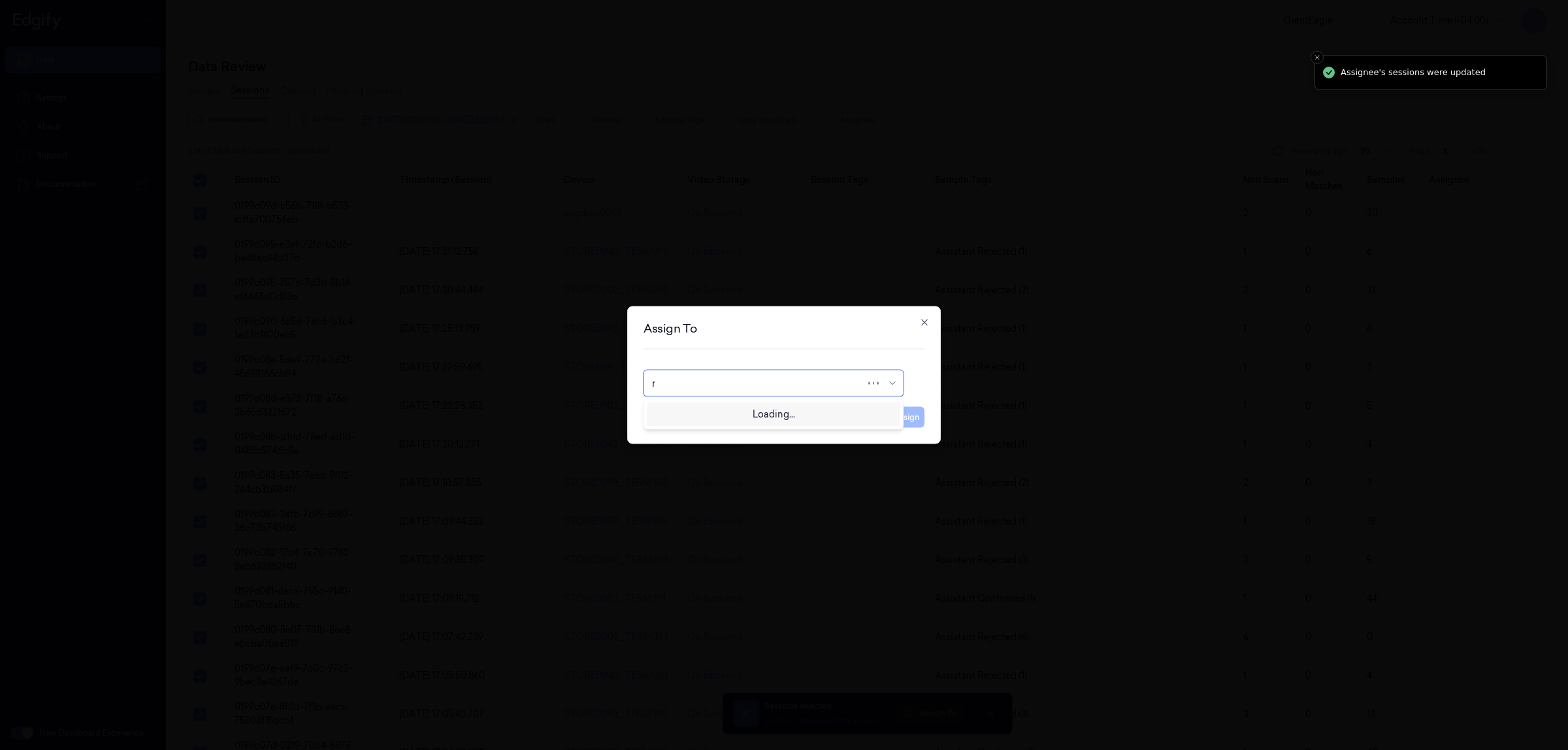
type input "ru"
click at [707, 405] on div "rupa b" at bounding box center [773, 413] width 254 height 22
click at [897, 416] on button "Assign" at bounding box center [907, 417] width 36 height 21
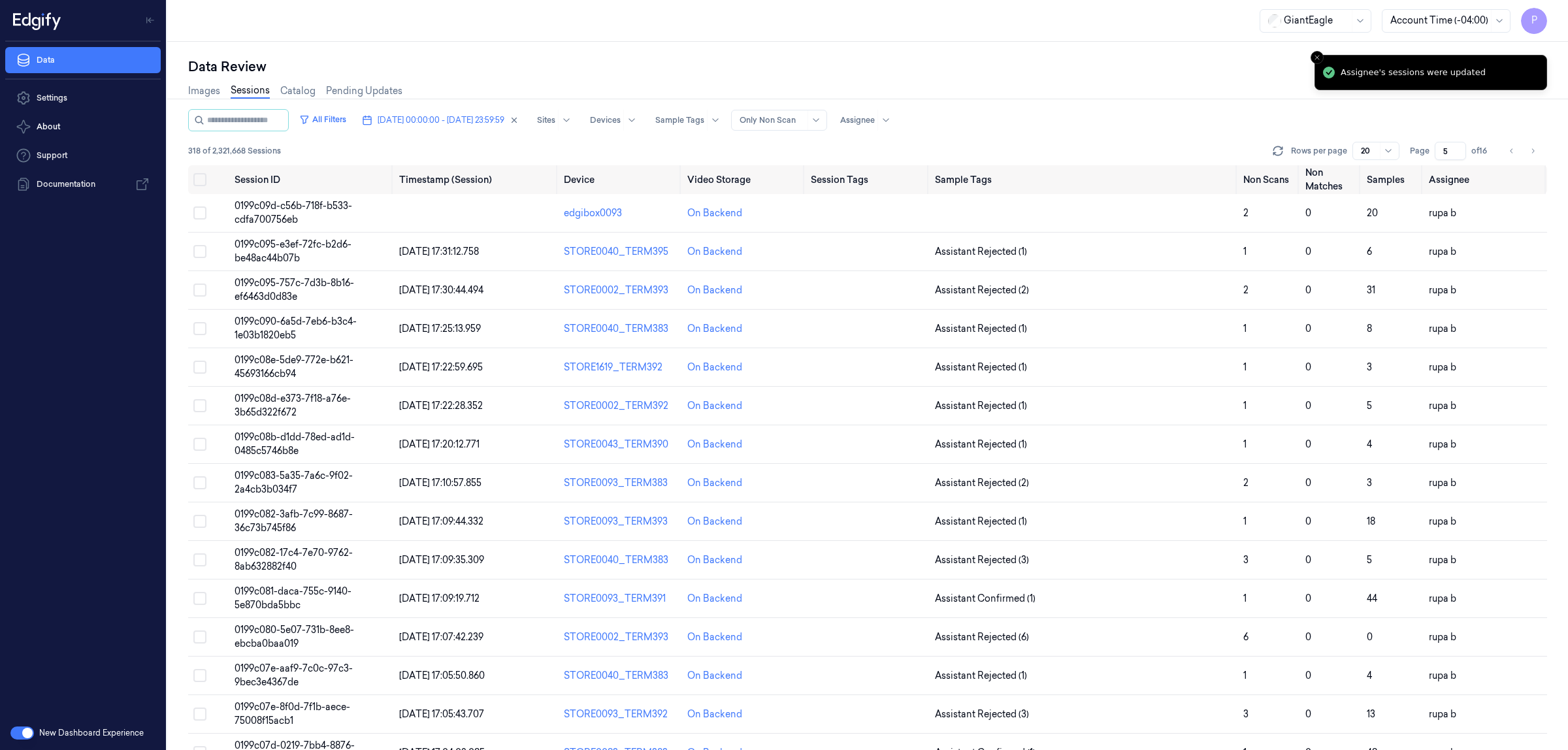
click at [1253, 92] on div "Images Sessions Catalog Pending Updates" at bounding box center [867, 92] width 1359 height 34
click at [1510, 151] on icon "Go to previous page" at bounding box center [1511, 151] width 8 height 10
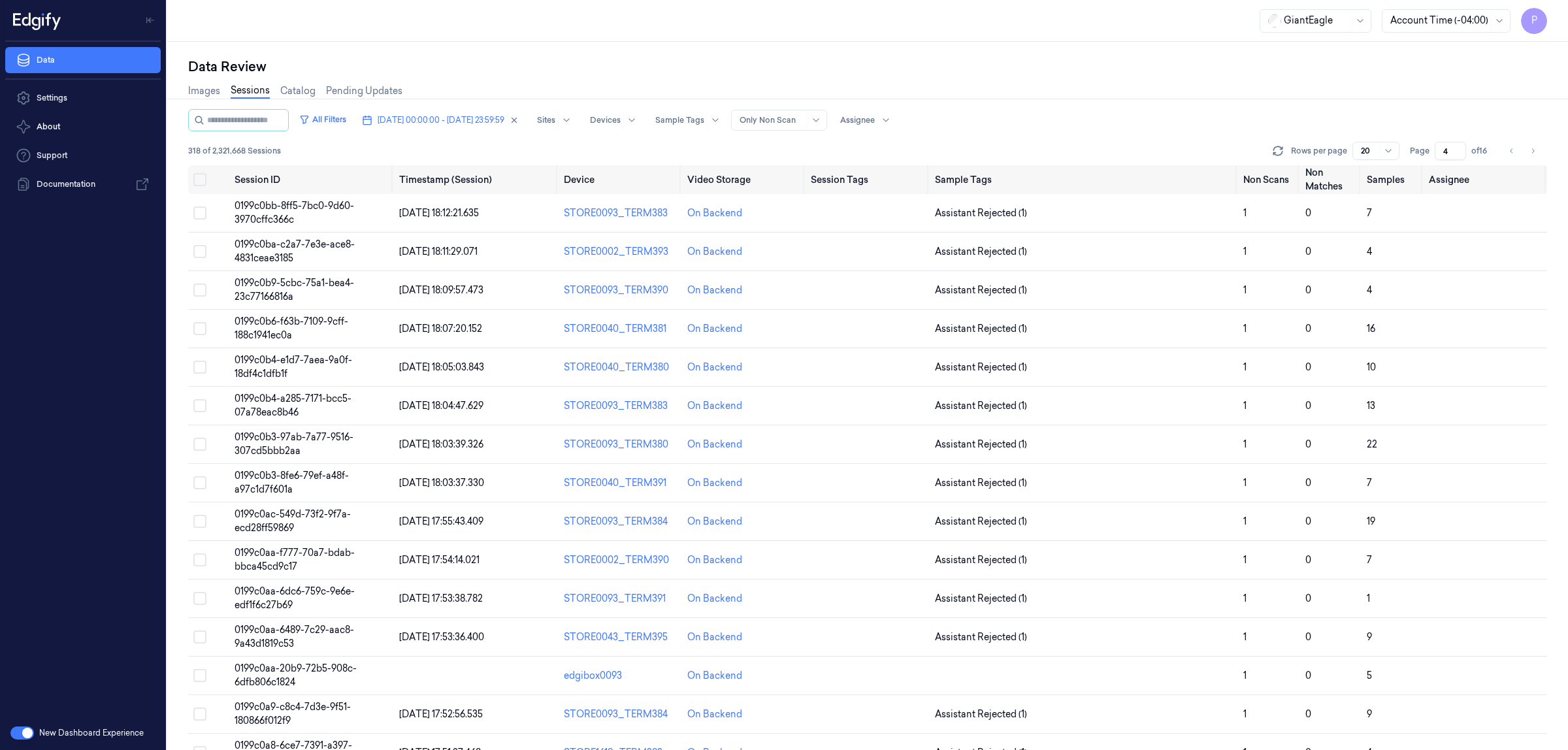
click at [1302, 94] on div "Images Sessions Catalog Pending Updates" at bounding box center [867, 92] width 1359 height 34
click at [1506, 154] on button "Go to previous page" at bounding box center [1511, 151] width 18 height 18
click at [1509, 151] on icon "Go to previous page" at bounding box center [1511, 151] width 8 height 10
click at [1534, 151] on icon "Go to next page" at bounding box center [1532, 151] width 8 height 10
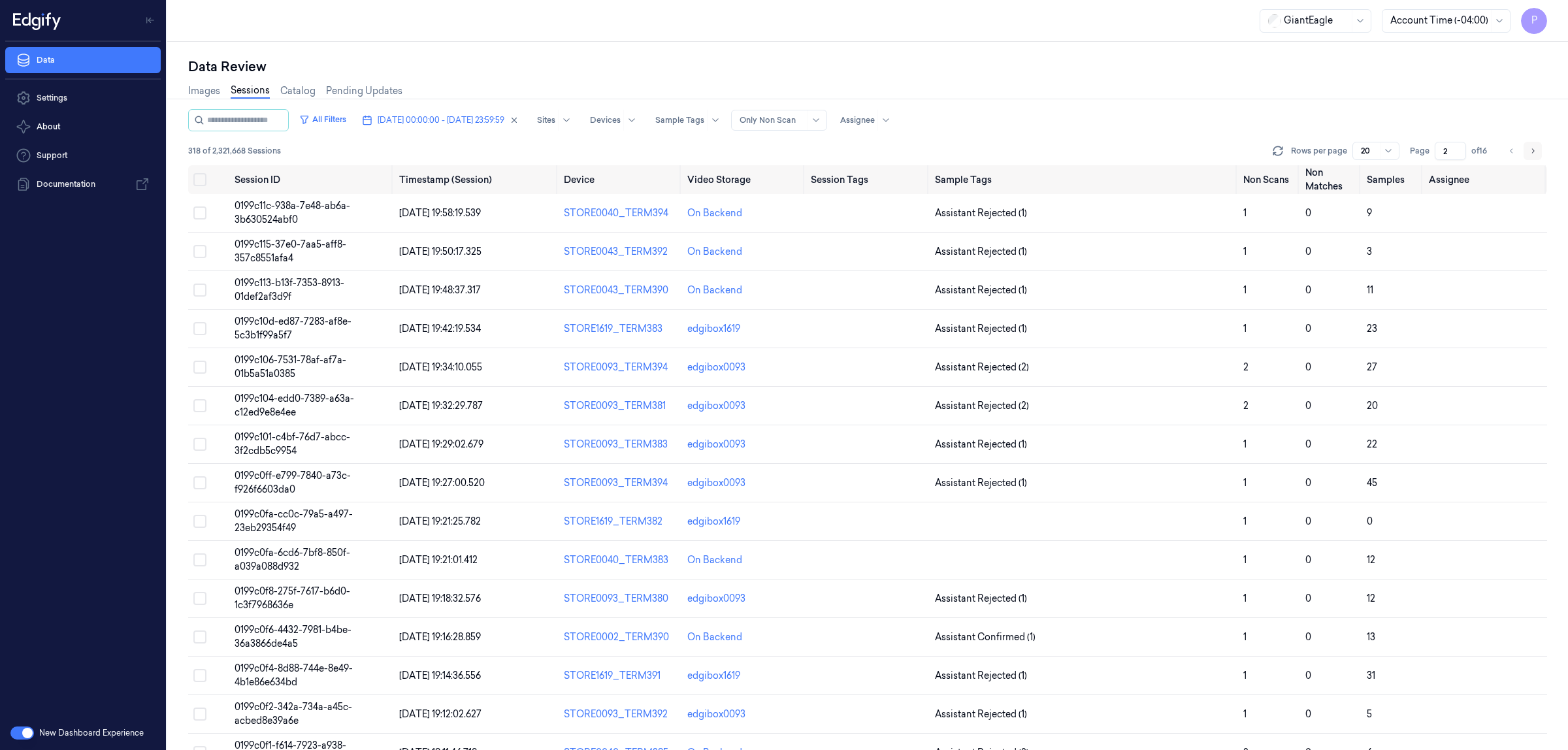
click at [1539, 149] on button "Go to next page" at bounding box center [1532, 151] width 18 height 18
click at [1533, 151] on icon "Go to next page" at bounding box center [1532, 151] width 8 height 10
type input "4"
click at [1413, 78] on div "Images Sessions Catalog Pending Updates" at bounding box center [867, 92] width 1359 height 34
